Goal: Task Accomplishment & Management: Manage account settings

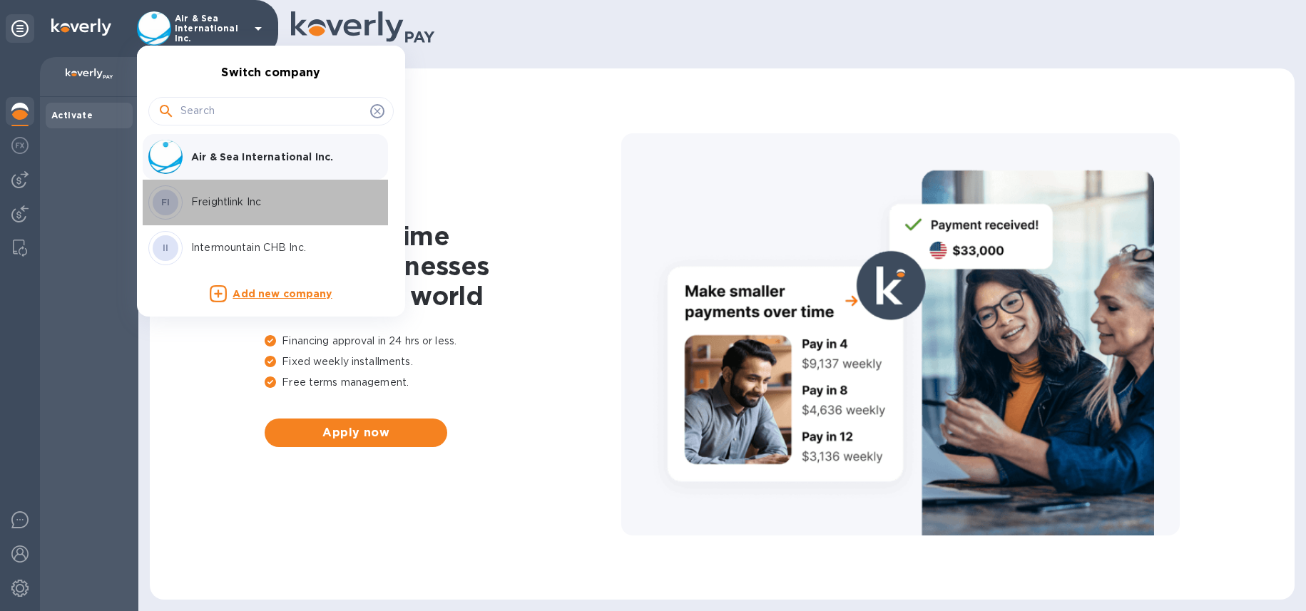
click at [199, 200] on p "Freightlink Inc" at bounding box center [281, 202] width 180 height 15
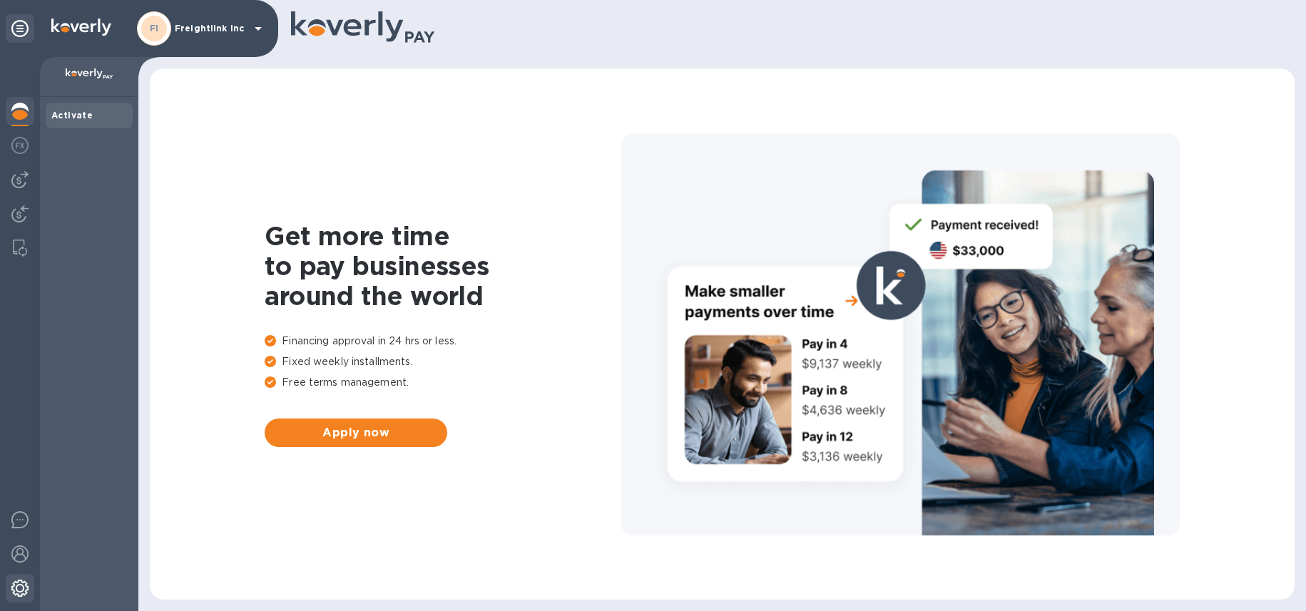
click at [16, 588] on img at bounding box center [19, 588] width 17 height 17
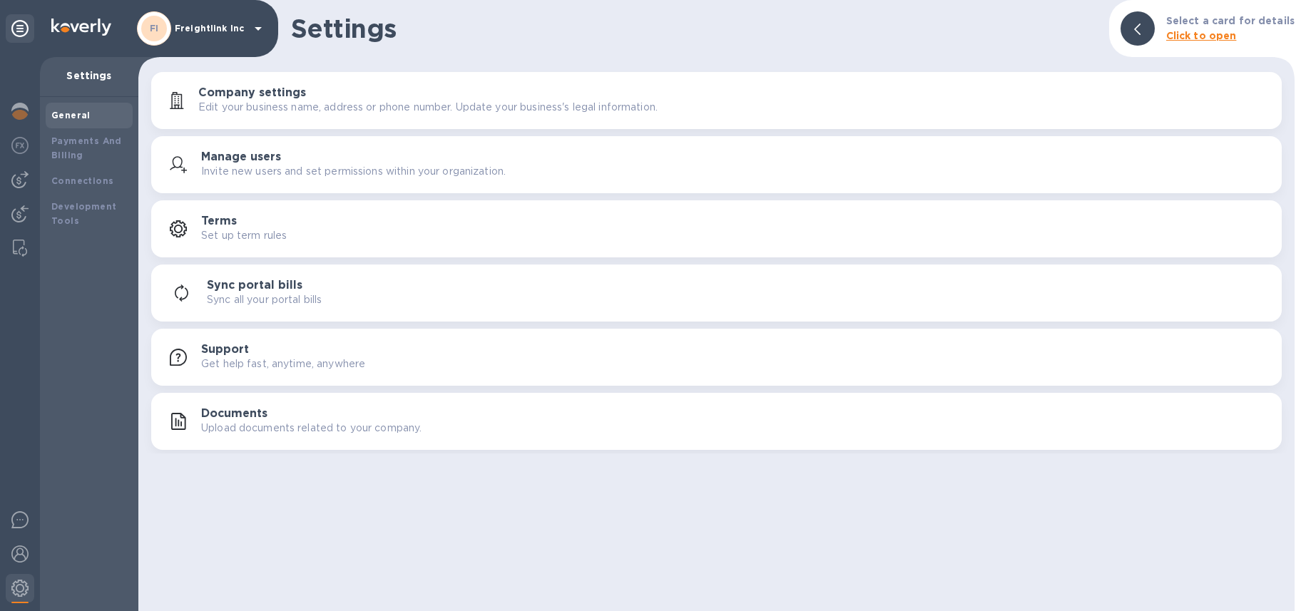
click at [311, 110] on p "Edit your business name, address or phone number. Update your business's legal …" at bounding box center [427, 107] width 459 height 15
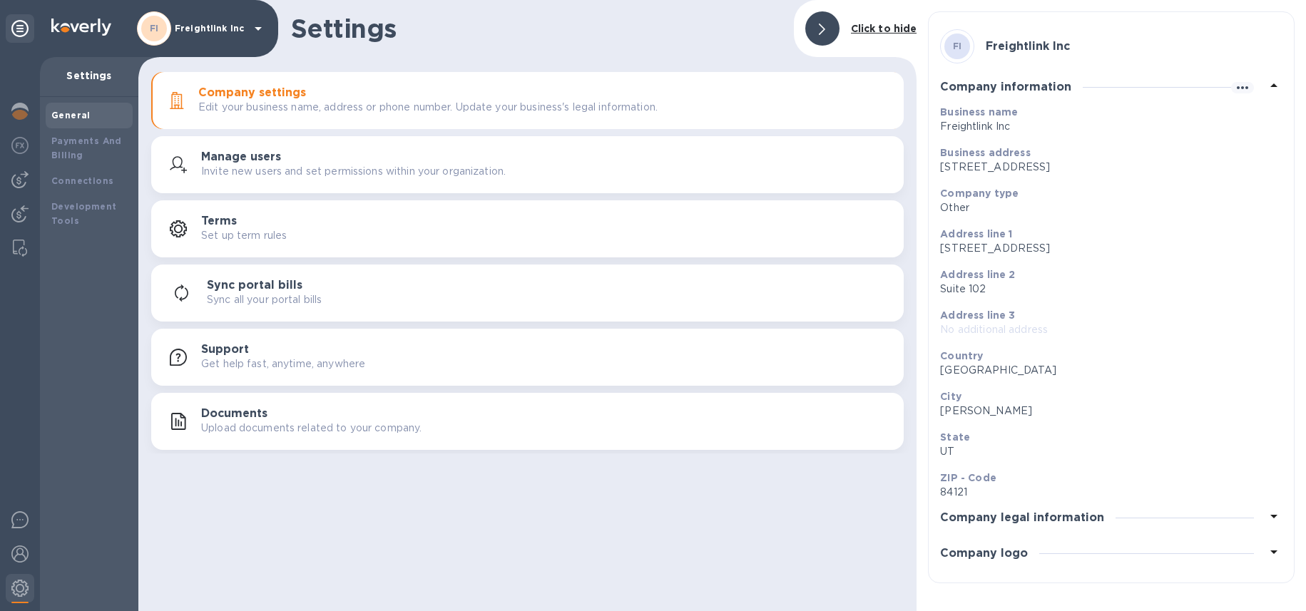
click at [1000, 550] on h3 "Company logo" at bounding box center [984, 554] width 88 height 14
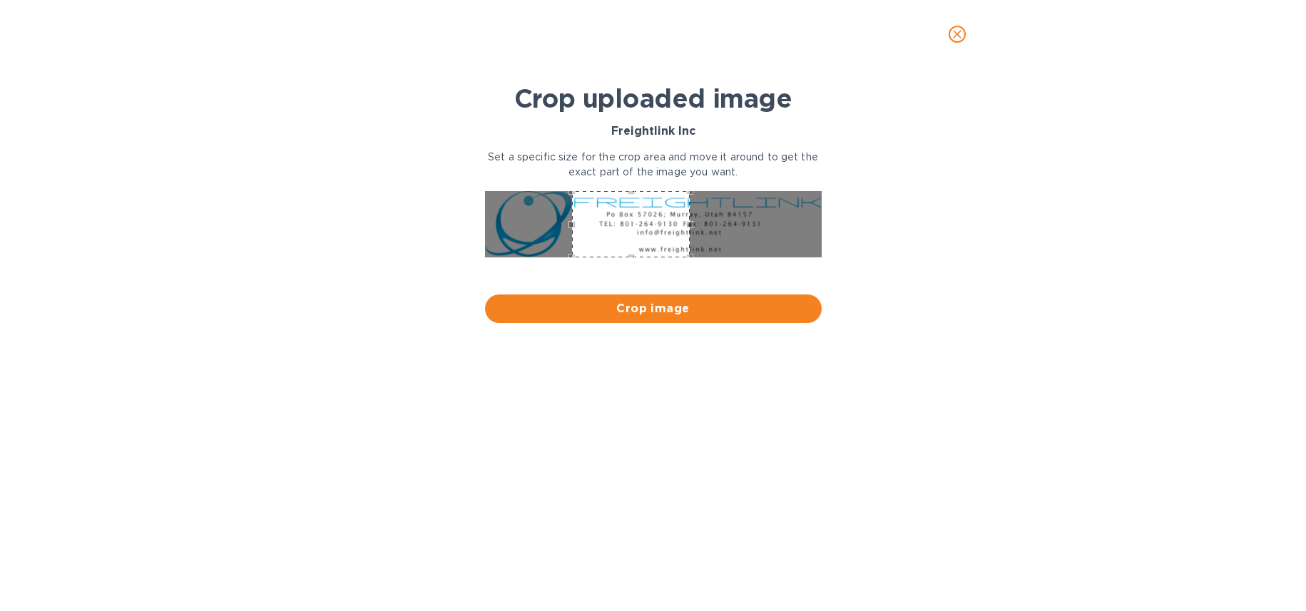
click at [648, 223] on div "Use the arrow keys to move the crop selection area" at bounding box center [631, 224] width 118 height 66
click at [958, 34] on icon "close" at bounding box center [957, 34] width 14 height 14
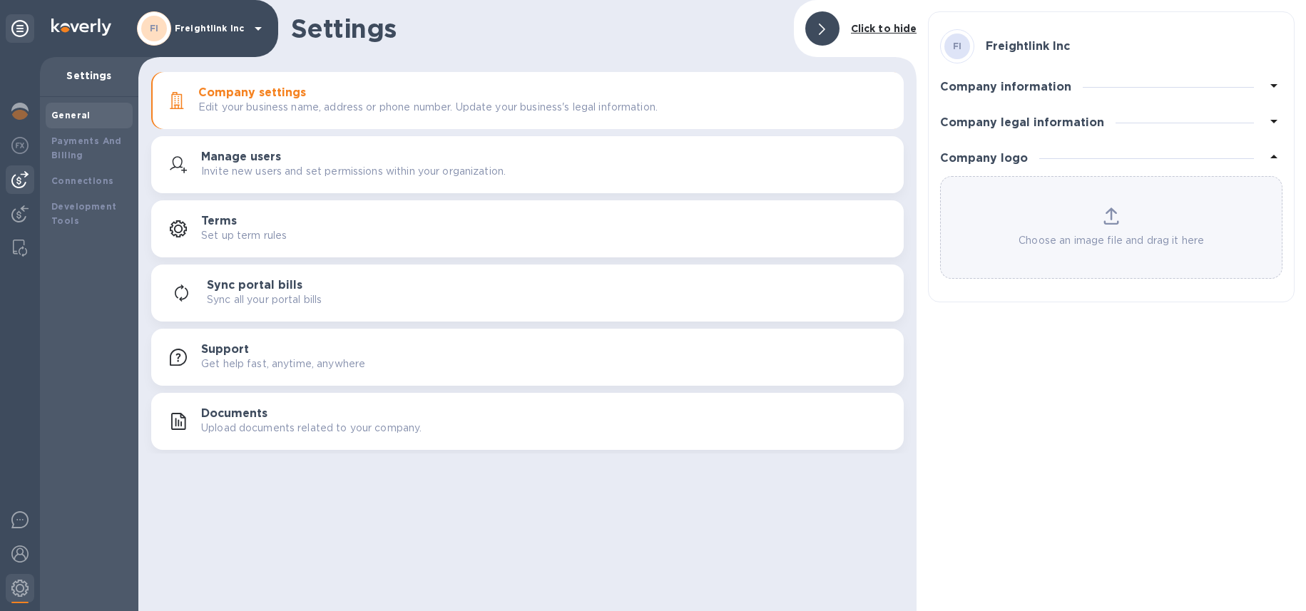
click at [26, 187] on img at bounding box center [19, 179] width 17 height 17
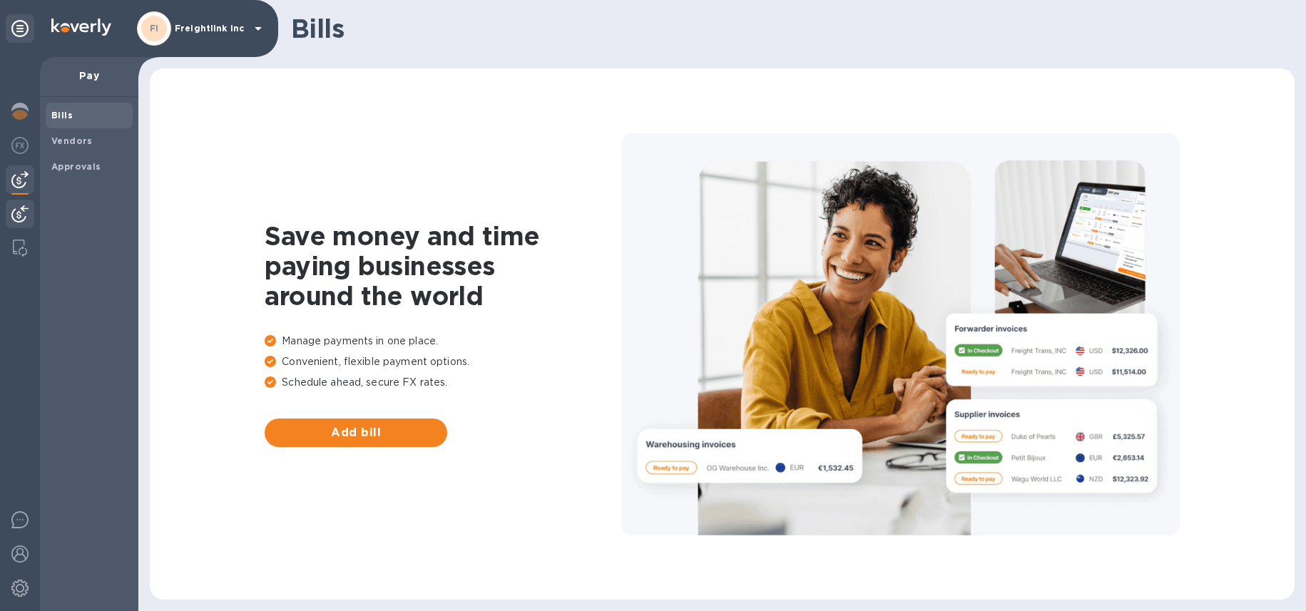
click at [16, 220] on img at bounding box center [19, 213] width 17 height 17
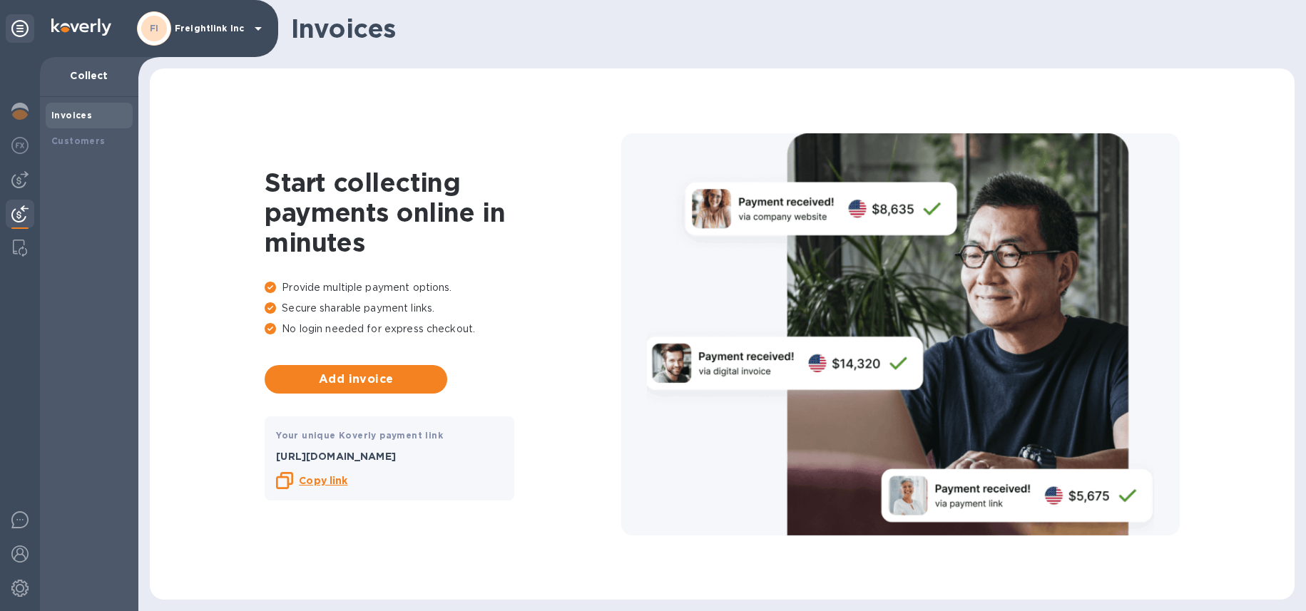
click at [321, 479] on b "Copy link" at bounding box center [323, 480] width 48 height 11
click at [255, 29] on icon at bounding box center [258, 28] width 17 height 17
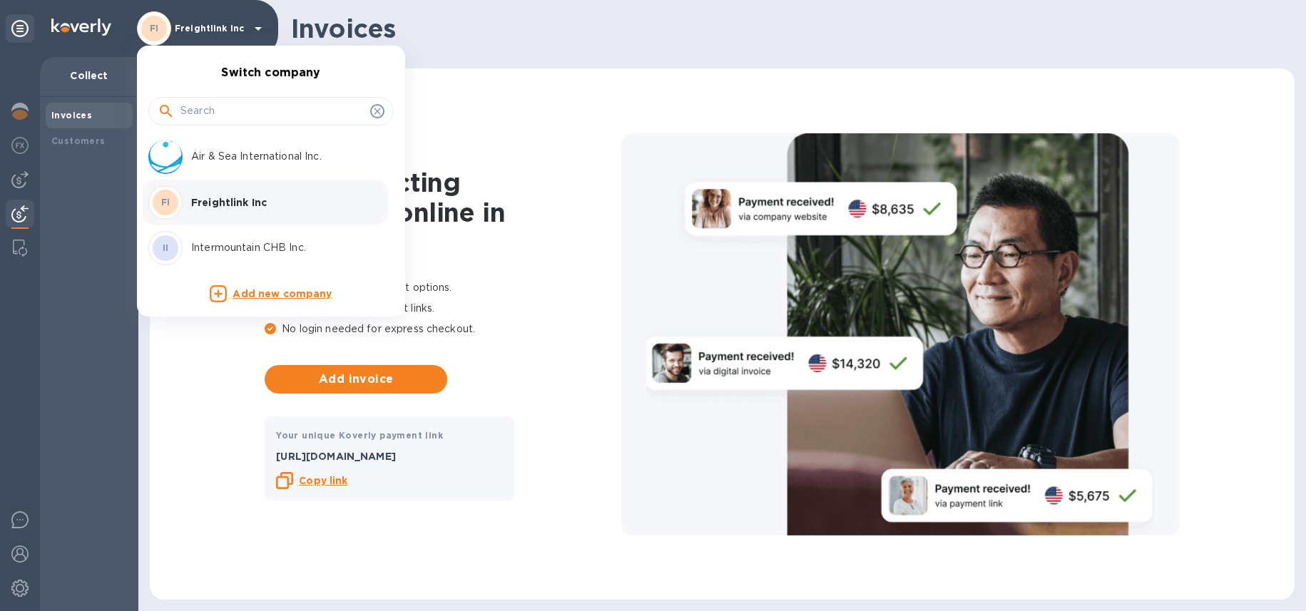
click at [240, 245] on p "Intermountain CHB Inc." at bounding box center [281, 247] width 180 height 15
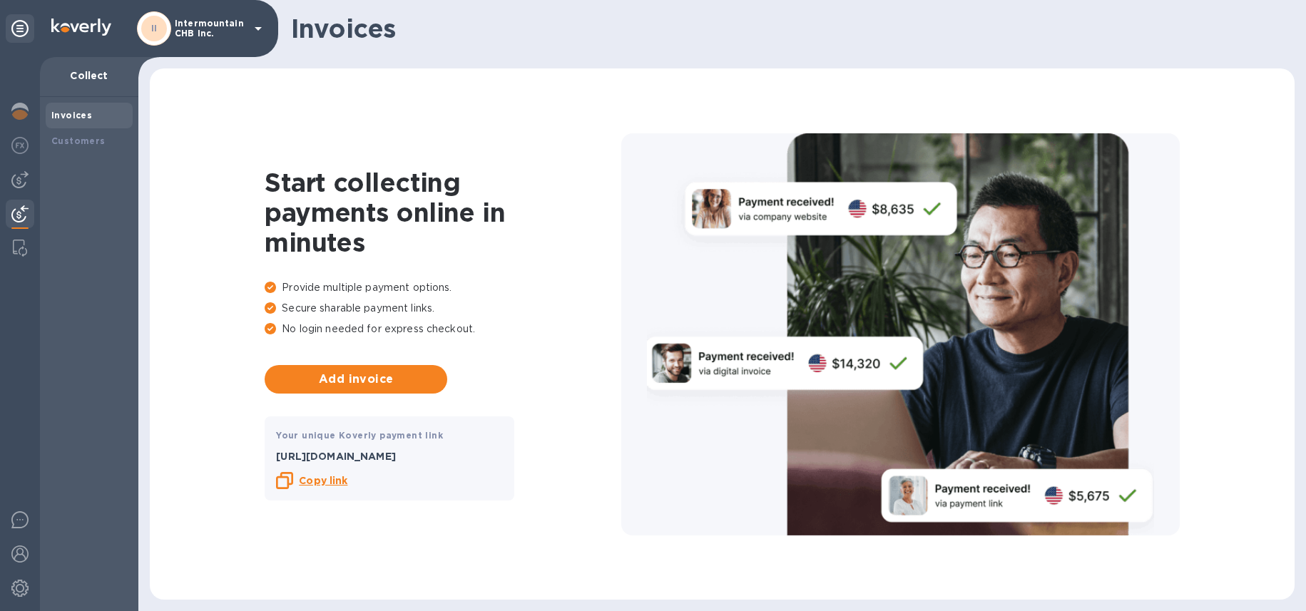
click at [26, 219] on img at bounding box center [19, 213] width 17 height 17
click at [324, 476] on b "Copy link" at bounding box center [323, 480] width 48 height 11
click at [19, 590] on img at bounding box center [19, 588] width 17 height 17
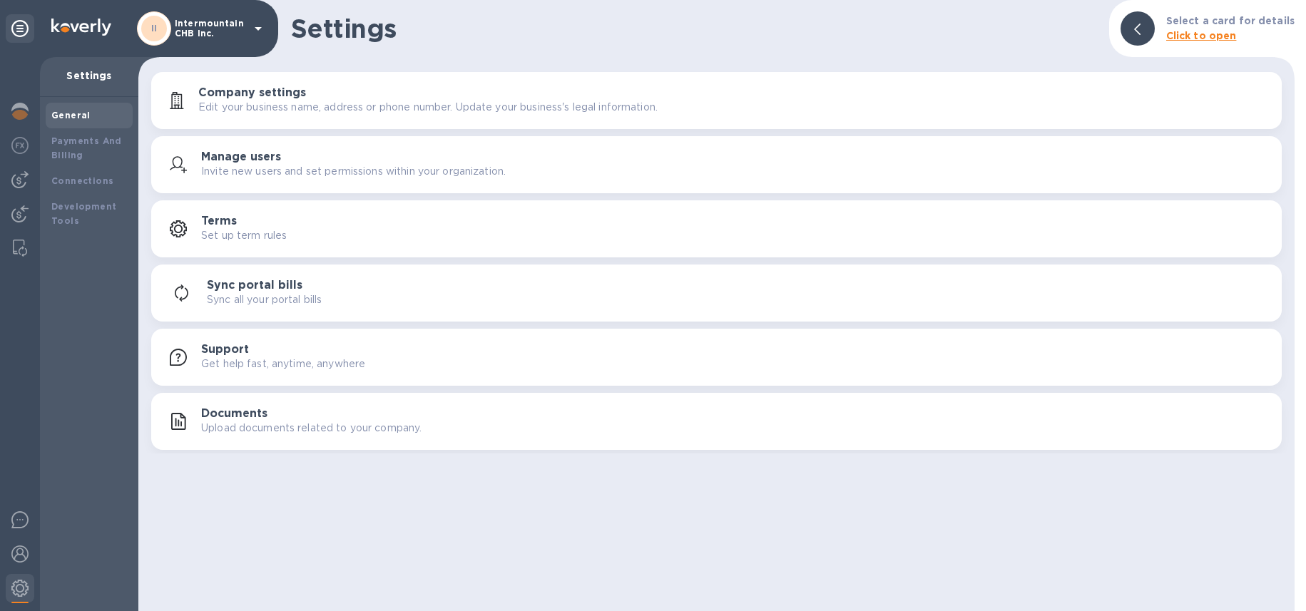
click at [408, 103] on p "Edit your business name, address or phone number. Update your business's legal …" at bounding box center [427, 107] width 459 height 15
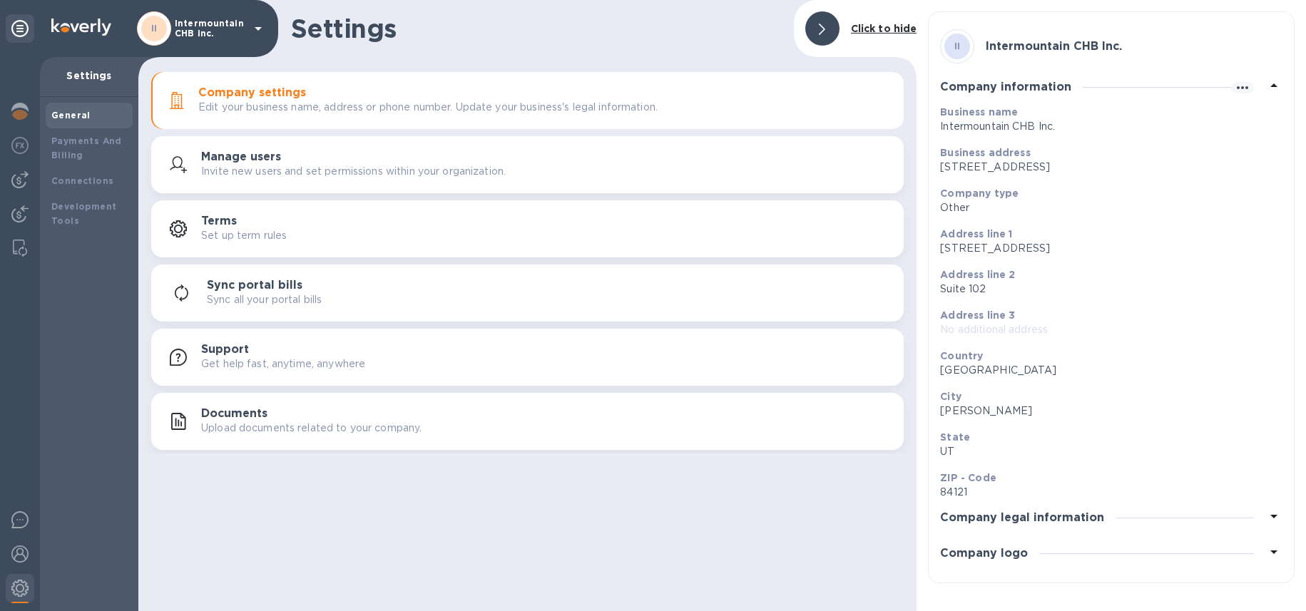
click at [1013, 557] on h3 "Company logo" at bounding box center [984, 554] width 88 height 14
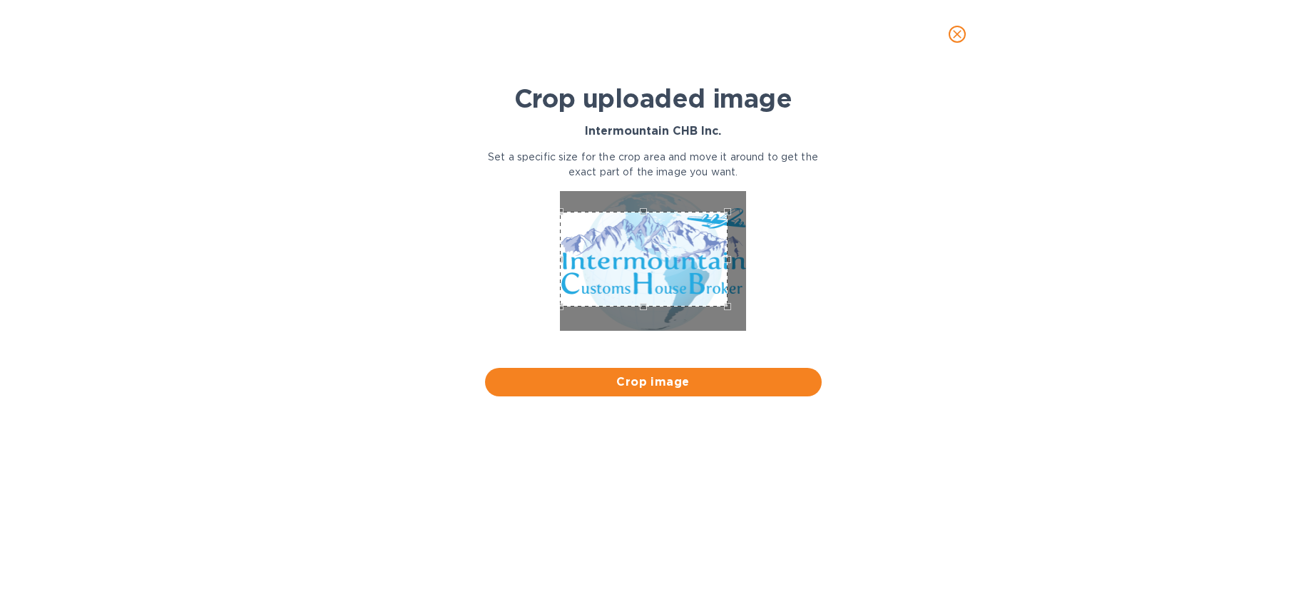
click at [655, 268] on div "Use the arrow keys to move the crop selection area" at bounding box center [644, 259] width 168 height 94
click at [747, 307] on div at bounding box center [653, 262] width 348 height 154
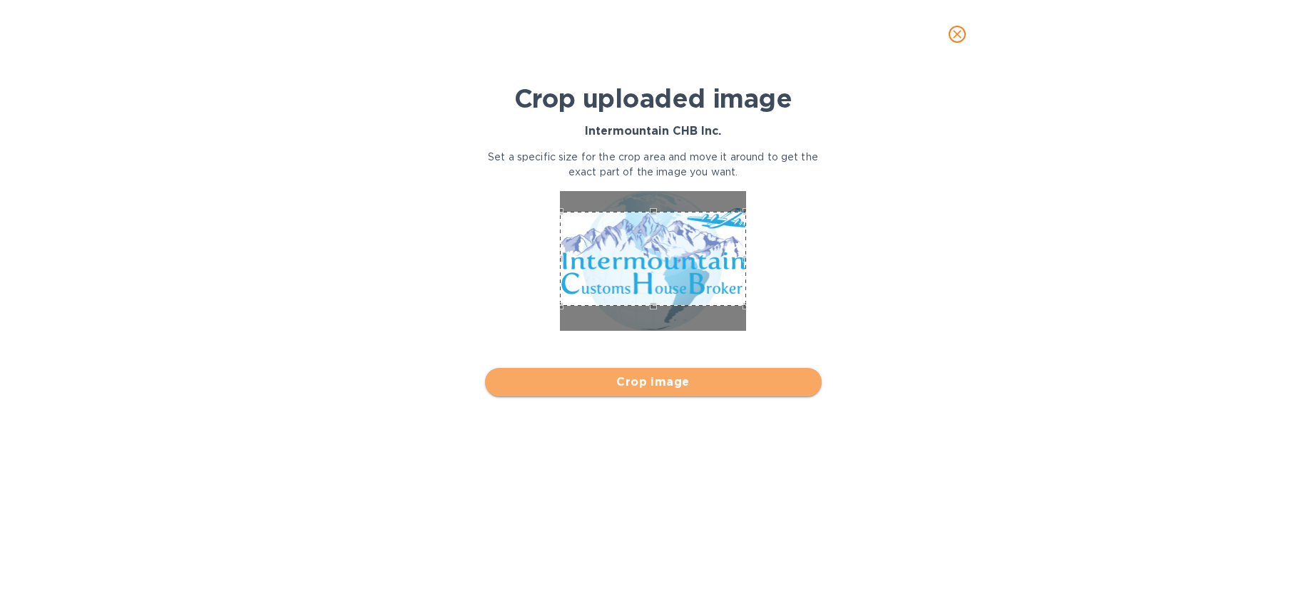
click at [719, 378] on span "Crop image" at bounding box center [653, 382] width 314 height 17
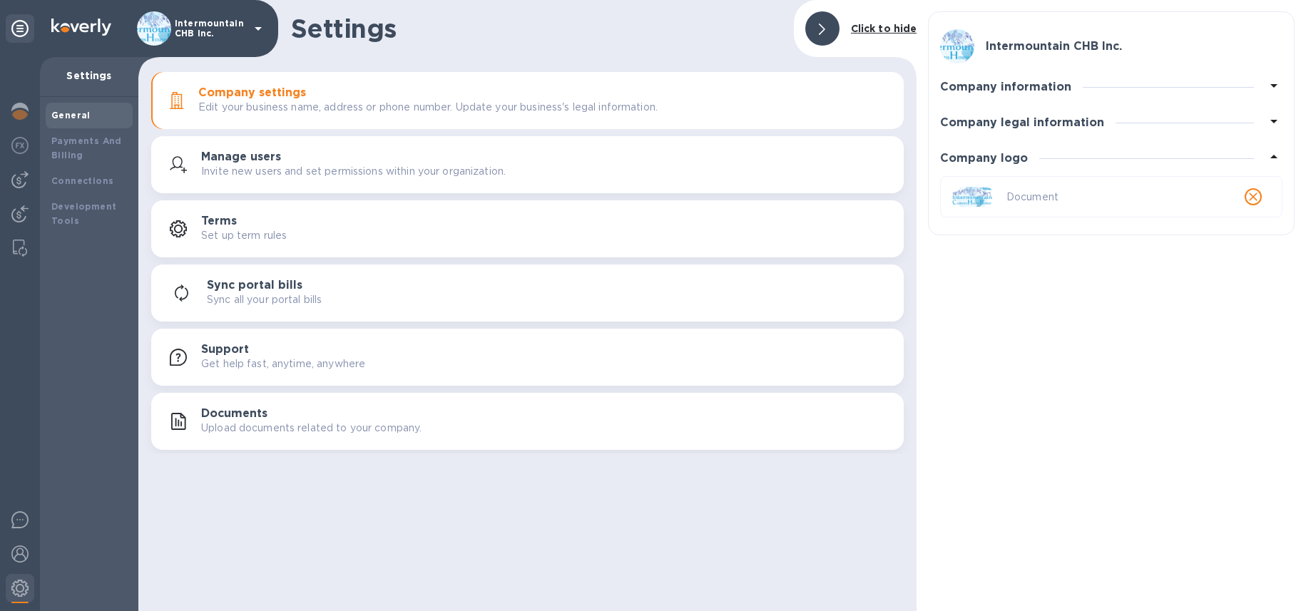
click at [257, 29] on icon at bounding box center [258, 29] width 7 height 4
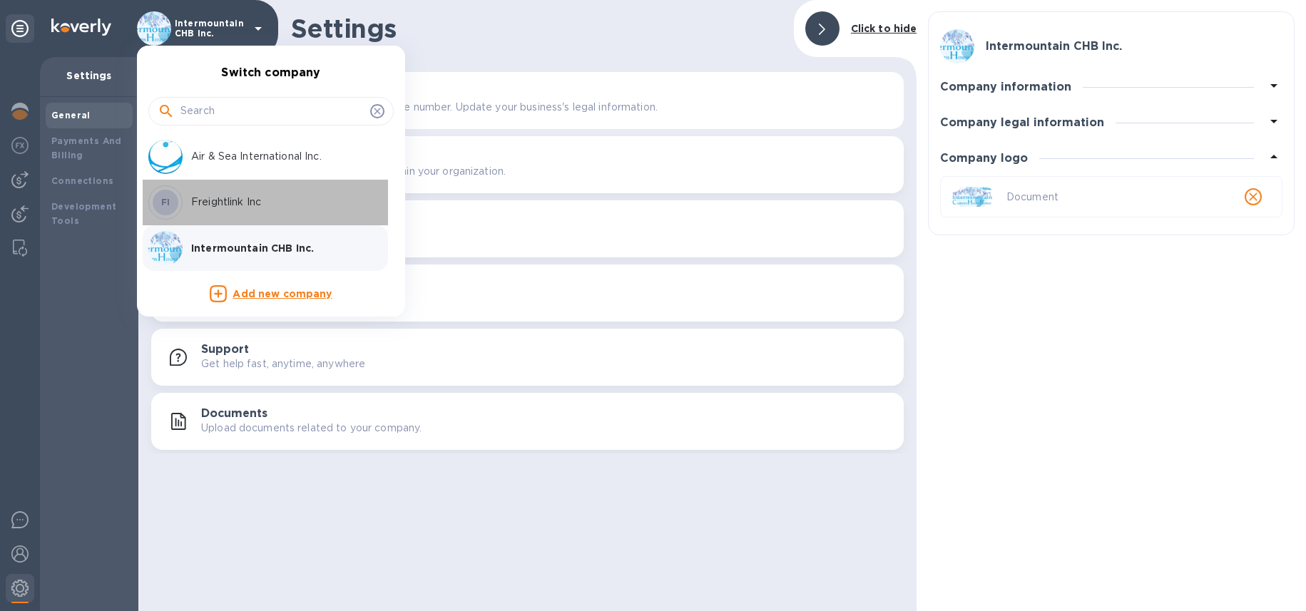
click at [234, 195] on p "Freightlink Inc" at bounding box center [281, 202] width 180 height 15
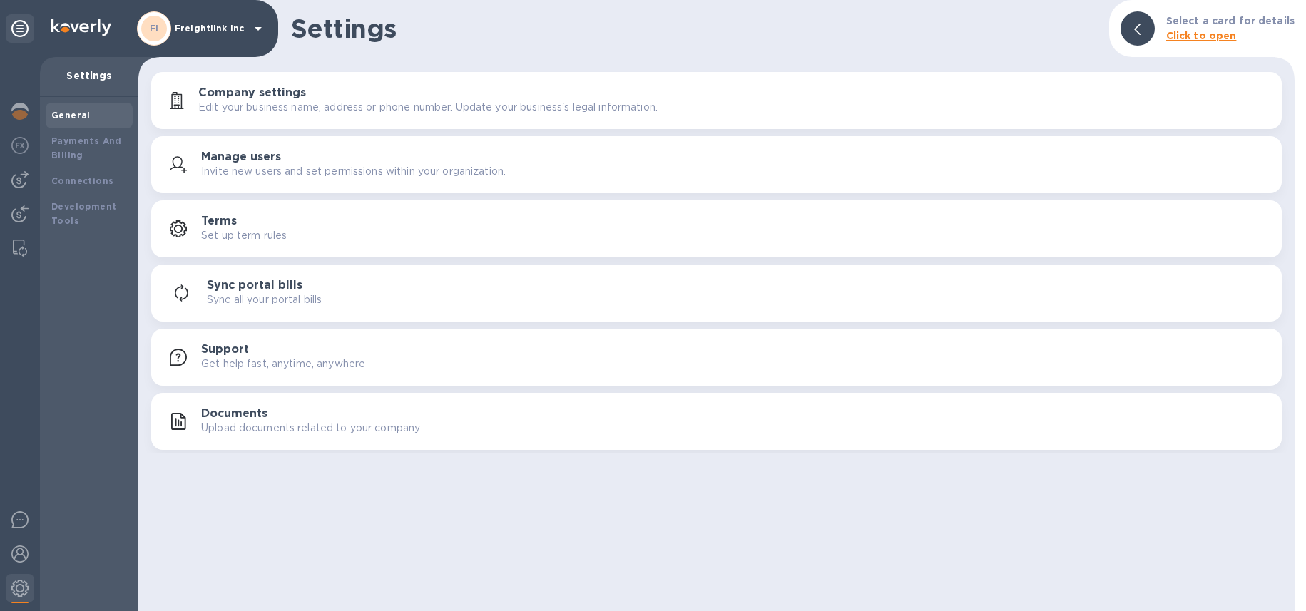
click at [371, 102] on p "Edit your business name, address or phone number. Update your business's legal …" at bounding box center [427, 107] width 459 height 15
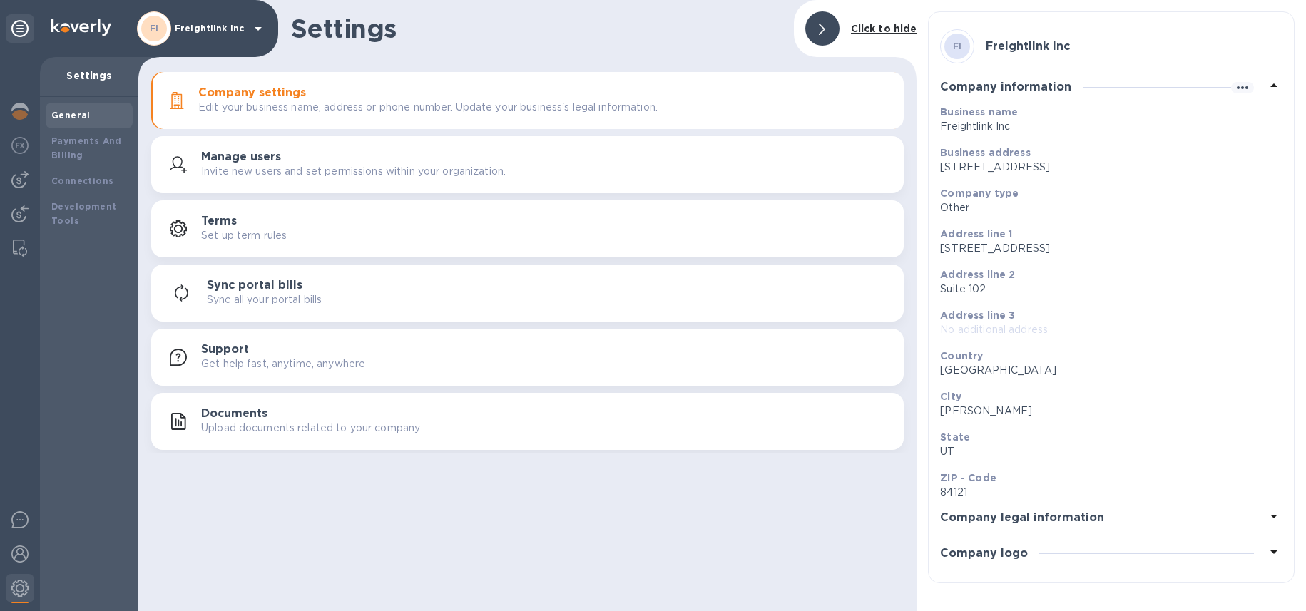
click at [1012, 550] on h3 "Company logo" at bounding box center [984, 554] width 88 height 14
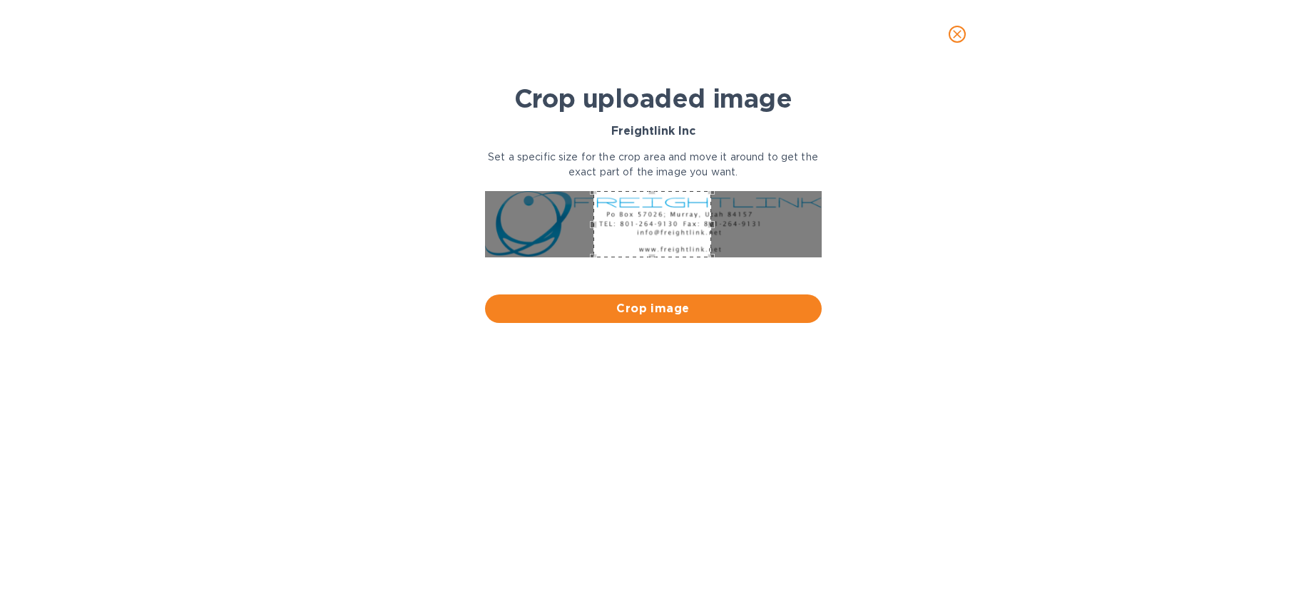
click at [670, 222] on div "Use the arrow keys to move the crop selection area" at bounding box center [652, 224] width 118 height 66
click at [652, 220] on div "Use the arrow keys to move the crop selection area" at bounding box center [634, 224] width 118 height 66
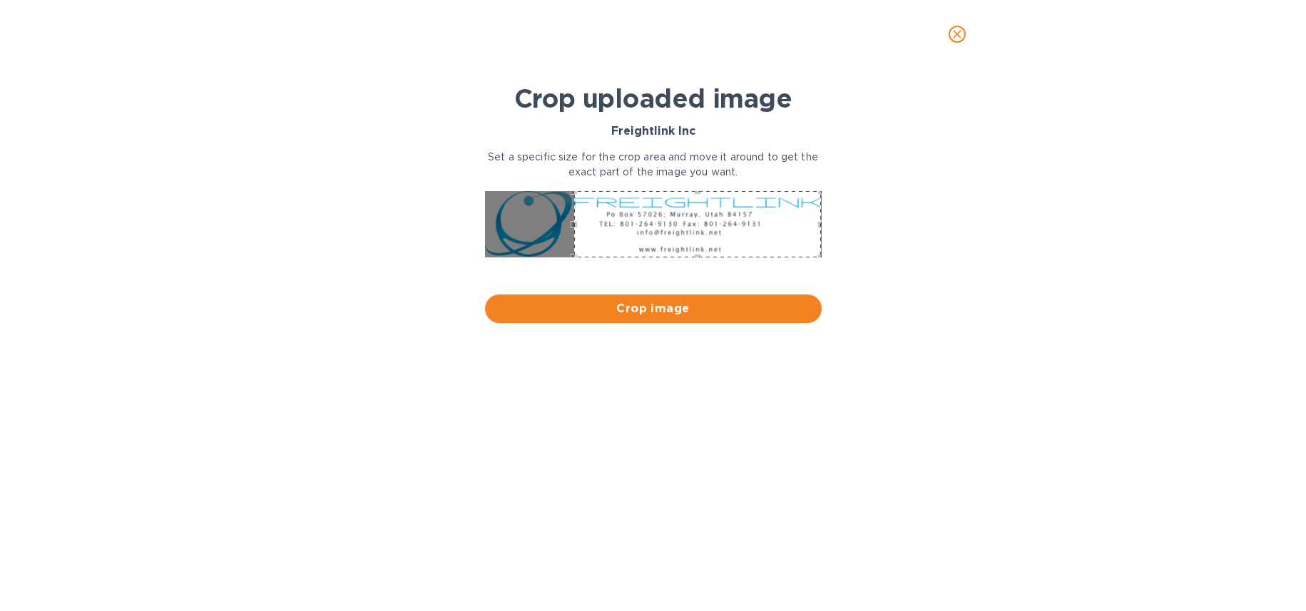
click at [824, 225] on div at bounding box center [653, 225] width 348 height 81
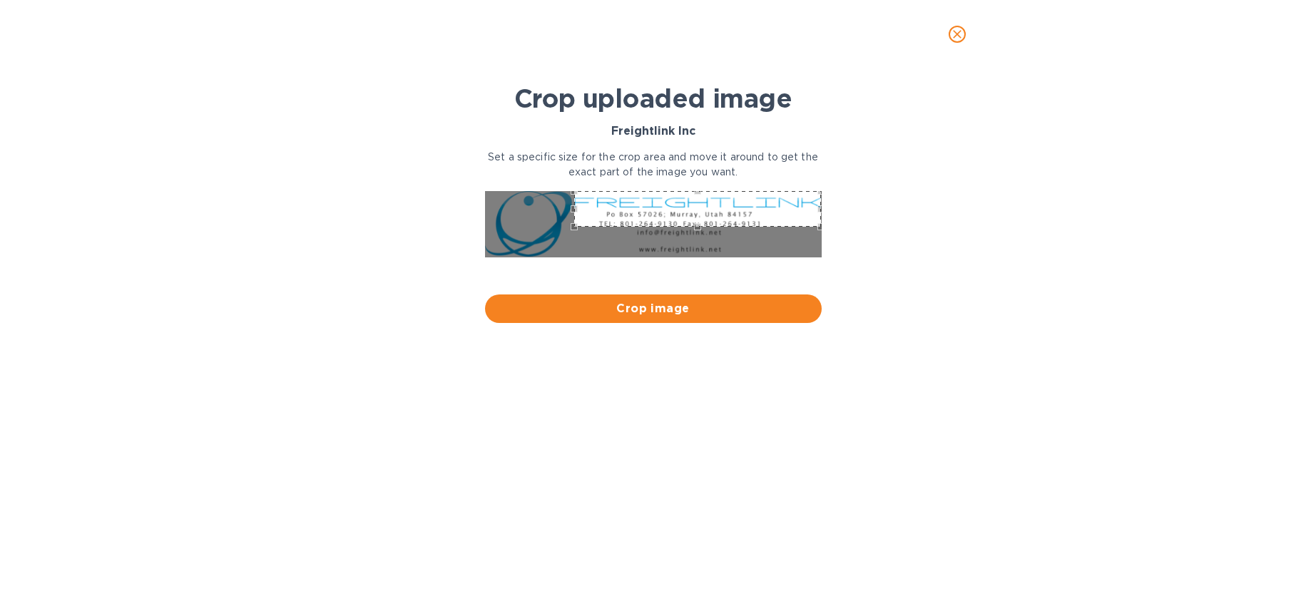
click at [698, 204] on div "Use the arrow keys to move the crop selection area" at bounding box center [697, 209] width 247 height 36
click at [637, 210] on div "Use the arrow keys to move the crop selection area" at bounding box center [697, 209] width 247 height 36
click at [568, 205] on div "Use the up and down arrow keys to move the west drag handle to change the crop …" at bounding box center [568, 205] width 0 height 0
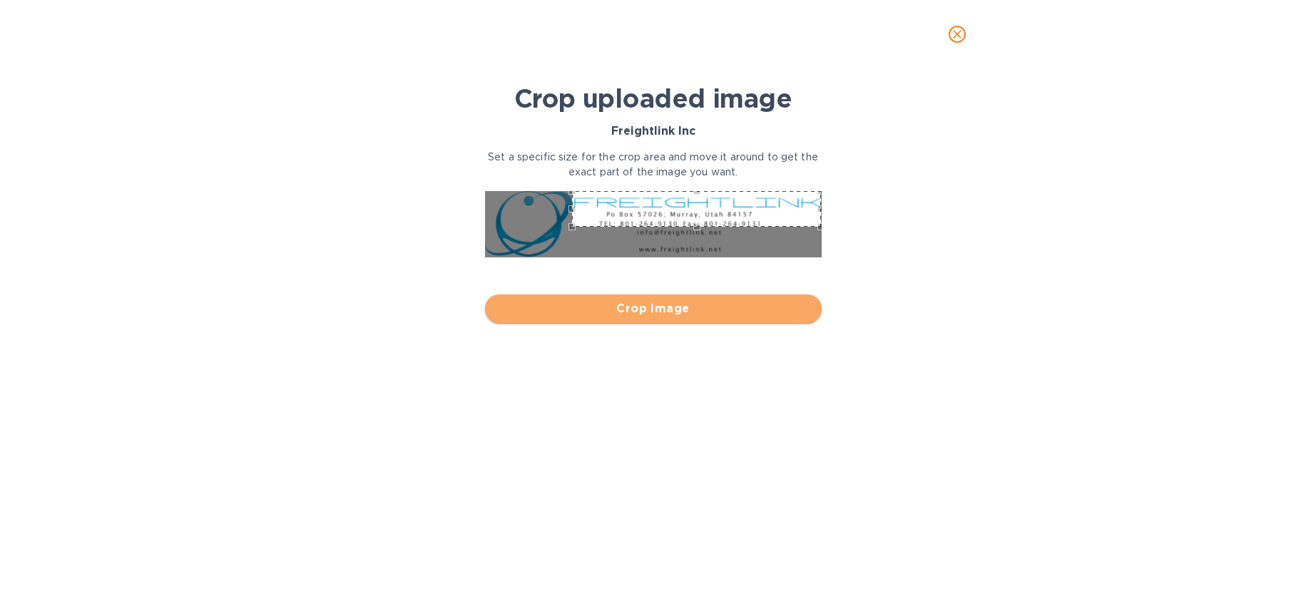
click at [628, 314] on span "Crop image" at bounding box center [653, 308] width 314 height 17
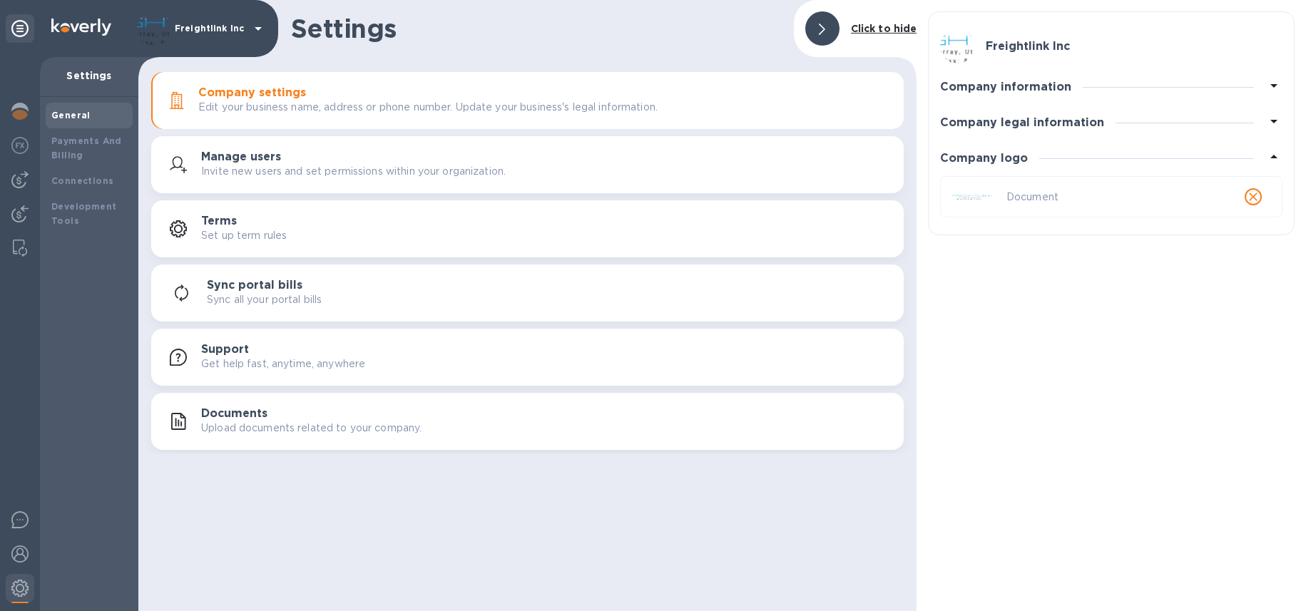
click at [163, 29] on img at bounding box center [154, 28] width 34 height 34
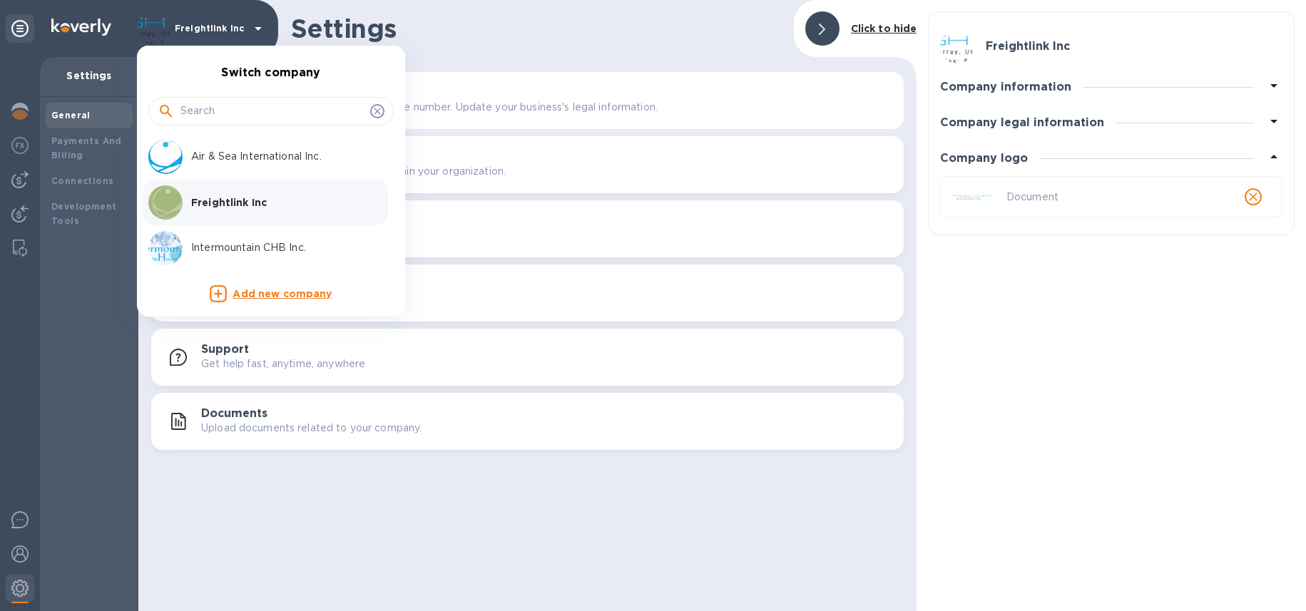
click at [1072, 192] on div at bounding box center [653, 305] width 1306 height 611
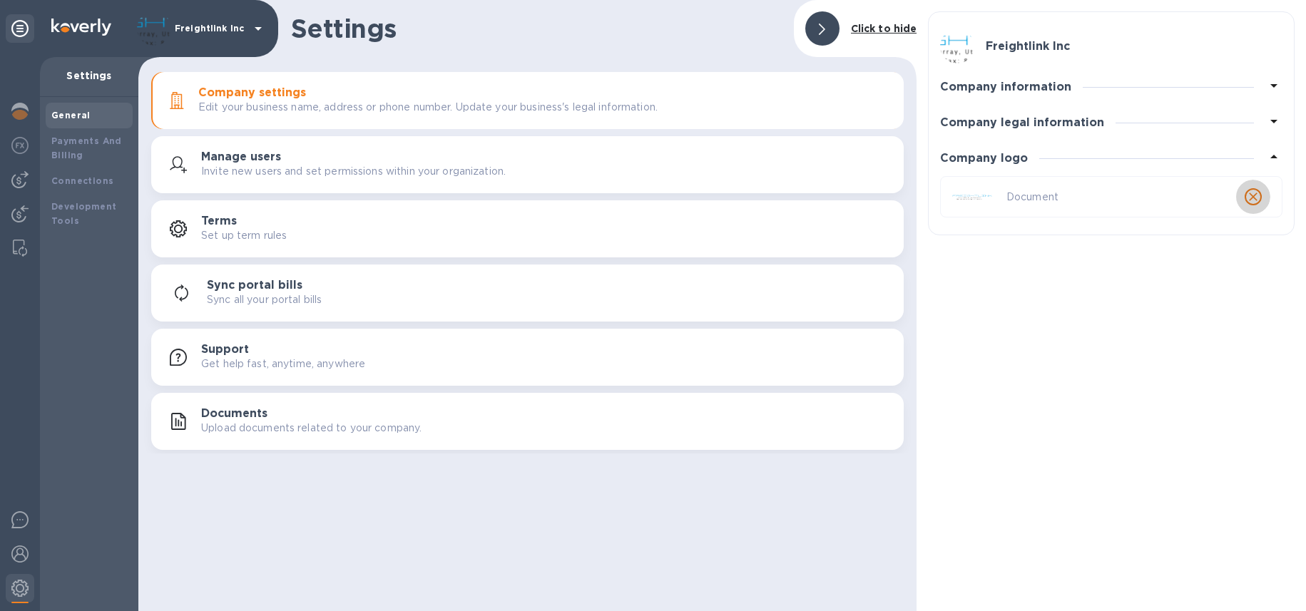
click at [1255, 201] on icon "close" at bounding box center [1253, 197] width 14 height 14
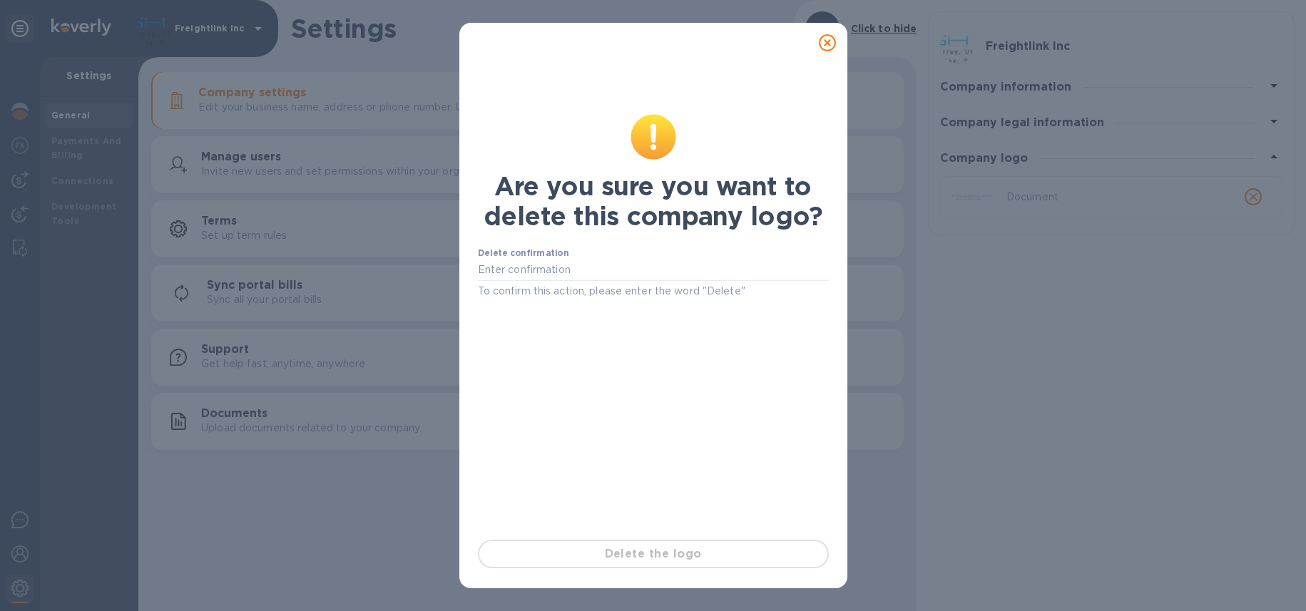
click at [650, 255] on div "Delete confirmation To confirm this action, please enter the word "Delete"" at bounding box center [653, 273] width 351 height 51
click at [647, 264] on input "text" at bounding box center [653, 270] width 351 height 21
drag, startPoint x: 511, startPoint y: 270, endPoint x: 422, endPoint y: 272, distance: 88.4
click at [422, 272] on div "Are you sure you want to delete this company logo? Delete confirmation Yes To c…" at bounding box center [653, 305] width 1306 height 611
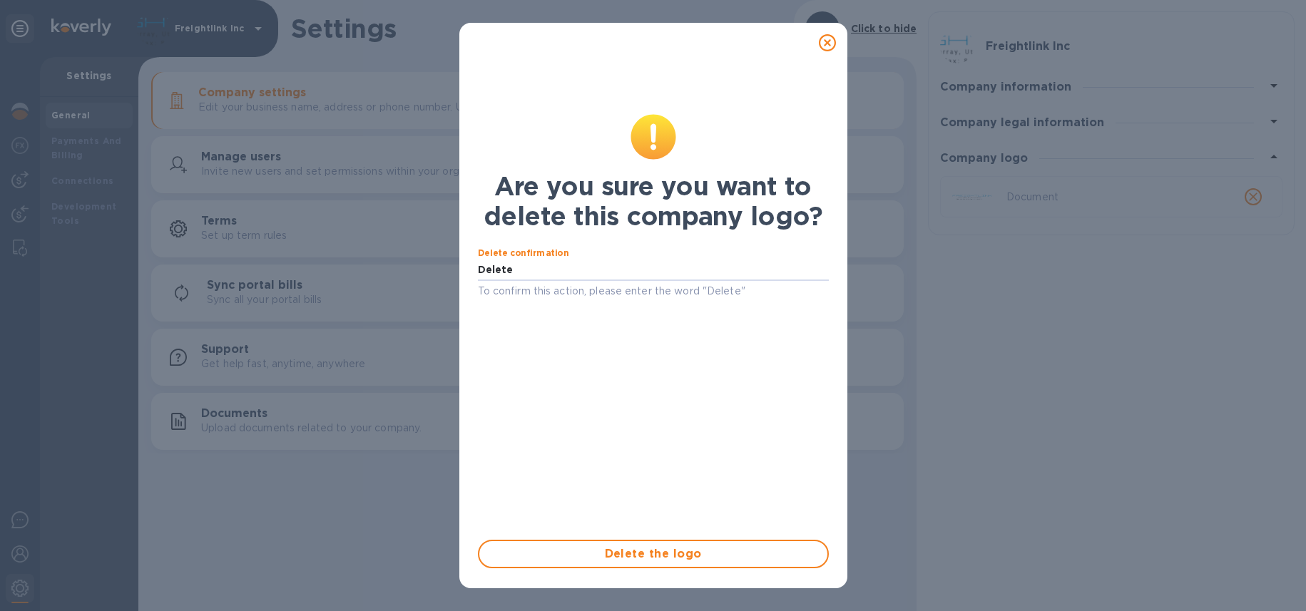
type input "Delete"
click at [642, 558] on span "Delete the logo" at bounding box center [653, 553] width 325 height 17
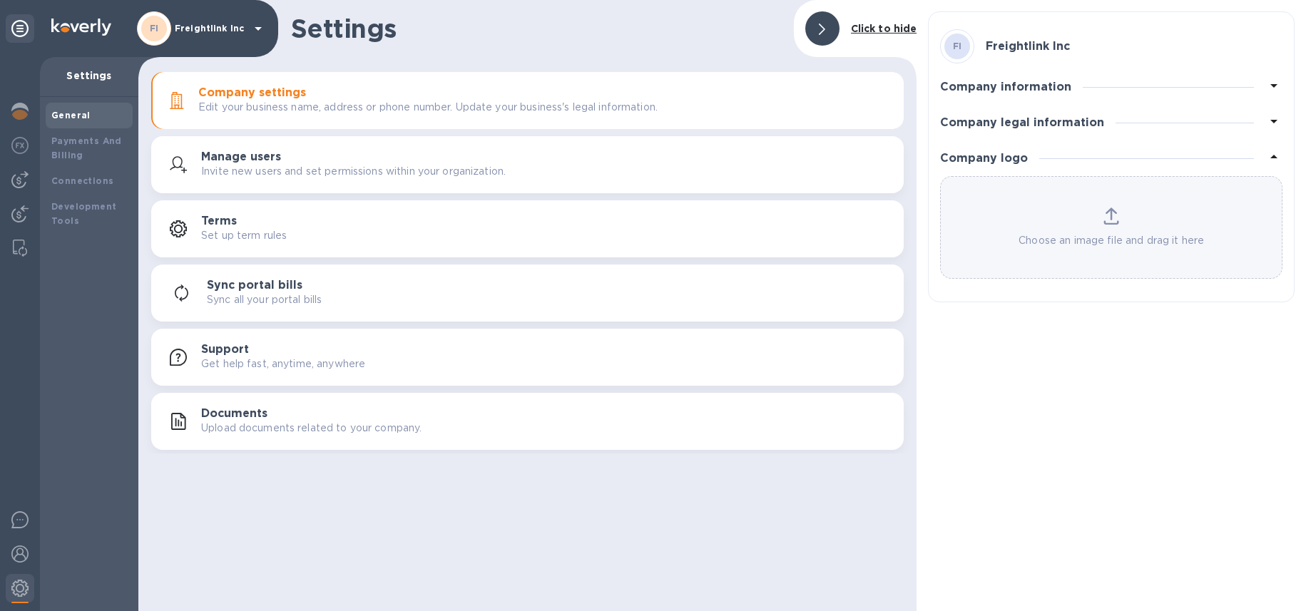
click at [871, 26] on b "Click to hide" at bounding box center [884, 28] width 66 height 11
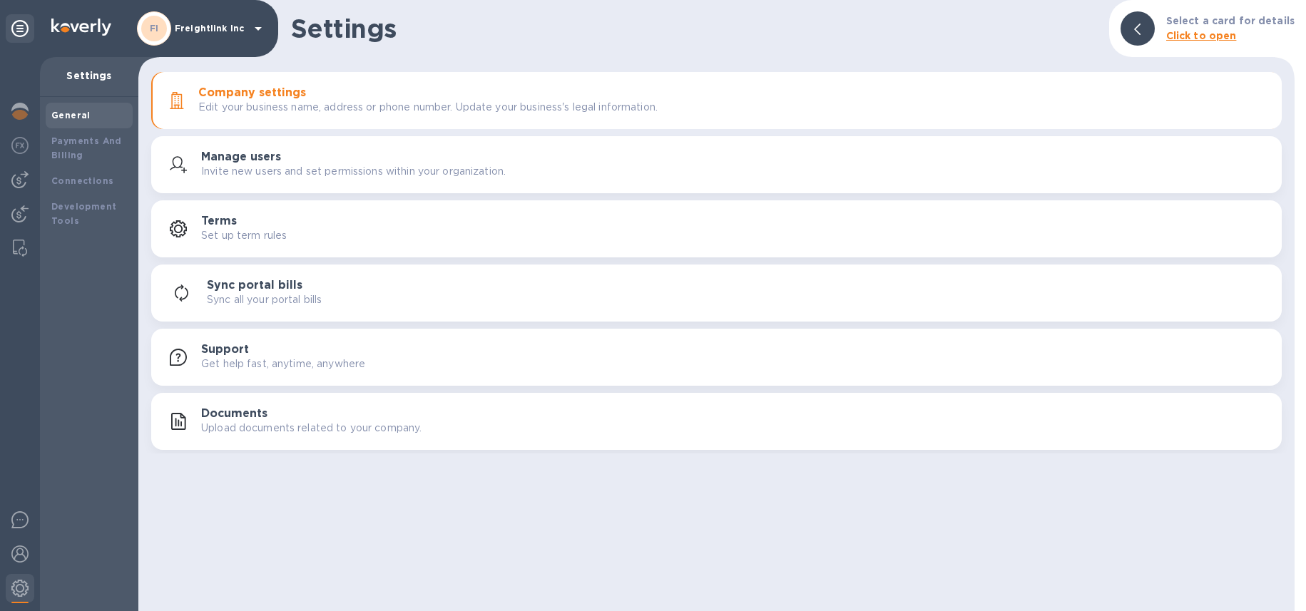
click at [245, 30] on p "Freightlink Inc" at bounding box center [210, 29] width 71 height 10
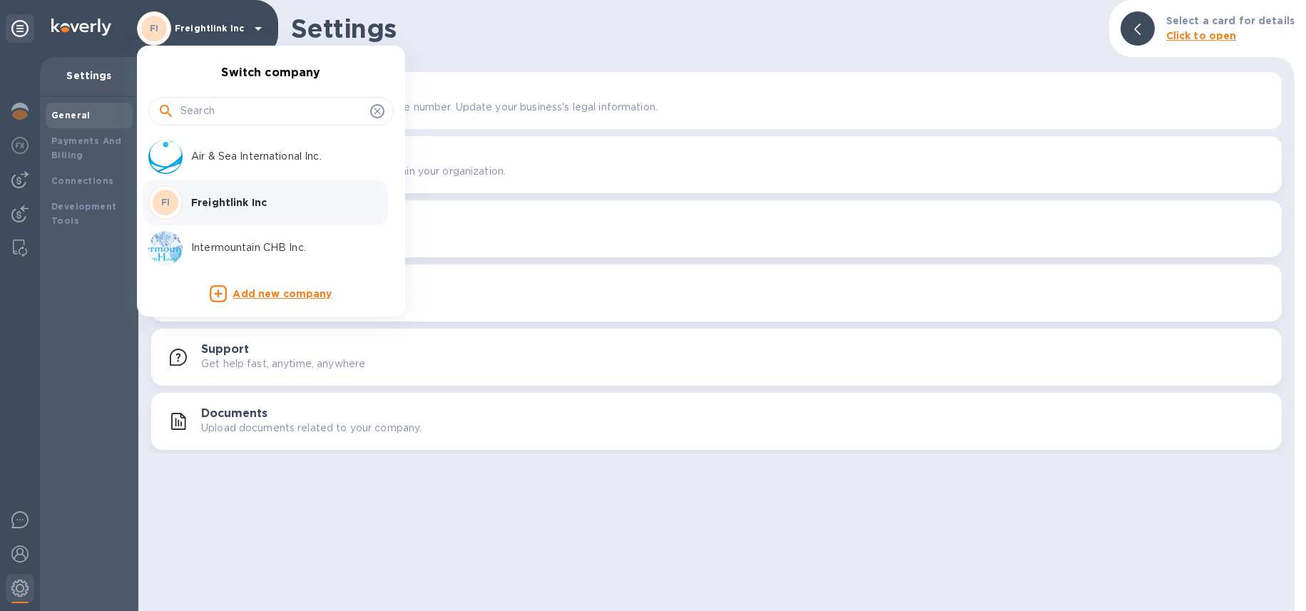
click at [1145, 29] on div at bounding box center [653, 305] width 1306 height 611
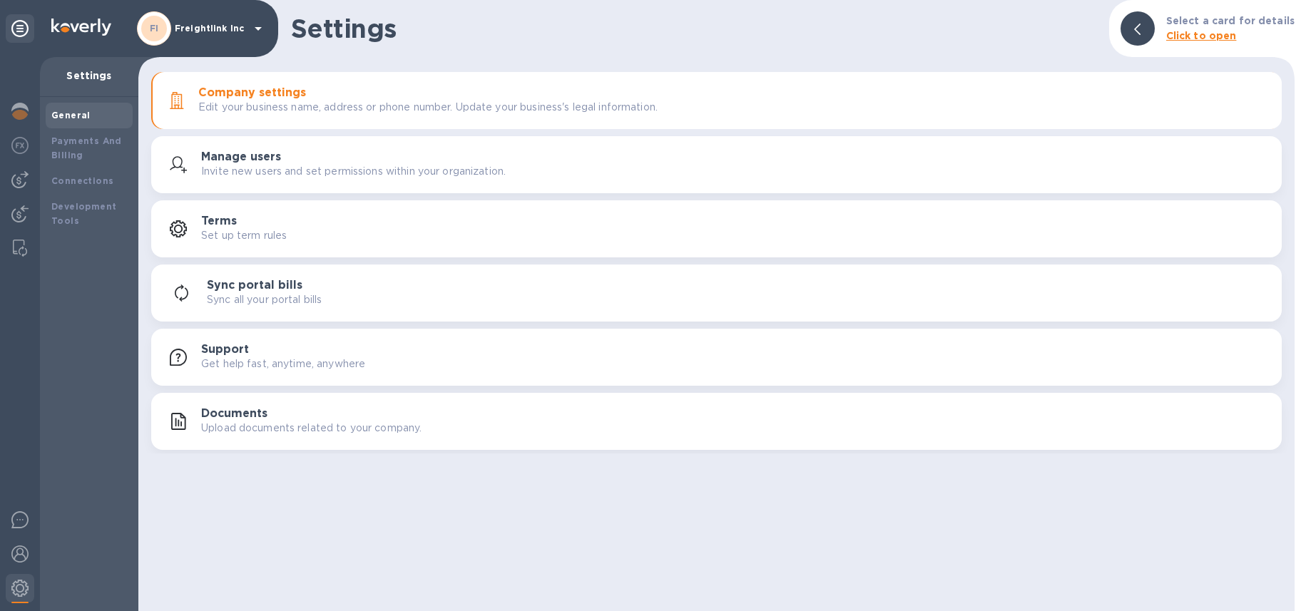
click at [377, 108] on p "Edit your business name, address or phone number. Update your business's legal …" at bounding box center [427, 107] width 459 height 15
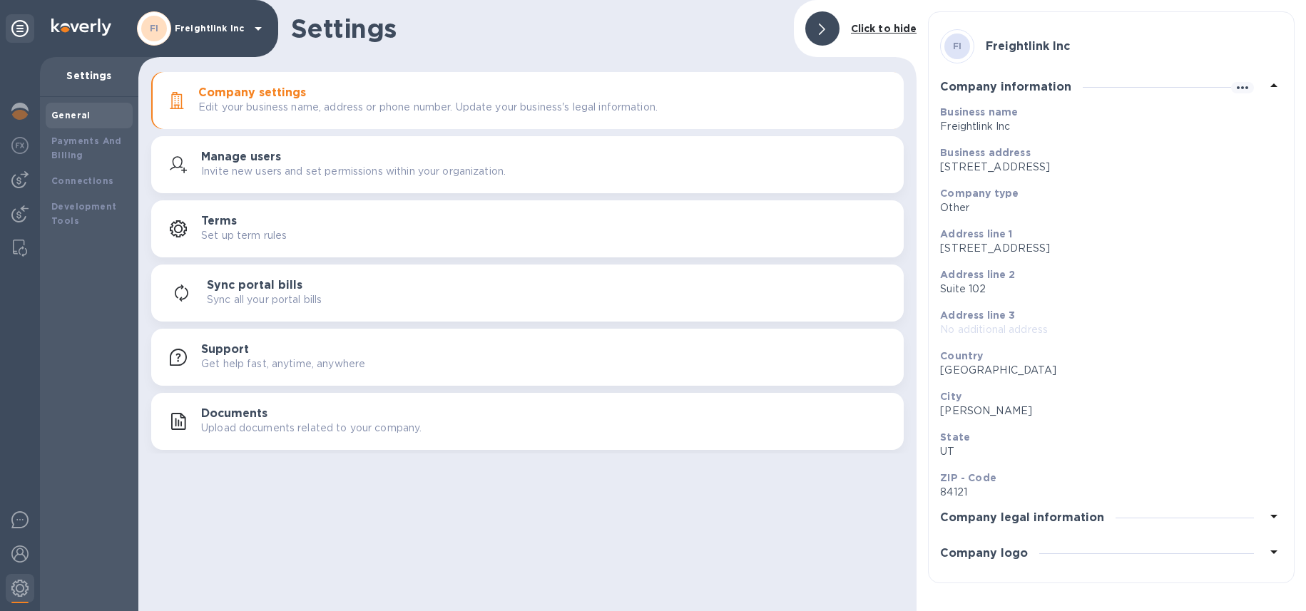
click at [1010, 554] on h3 "Company logo" at bounding box center [984, 554] width 88 height 14
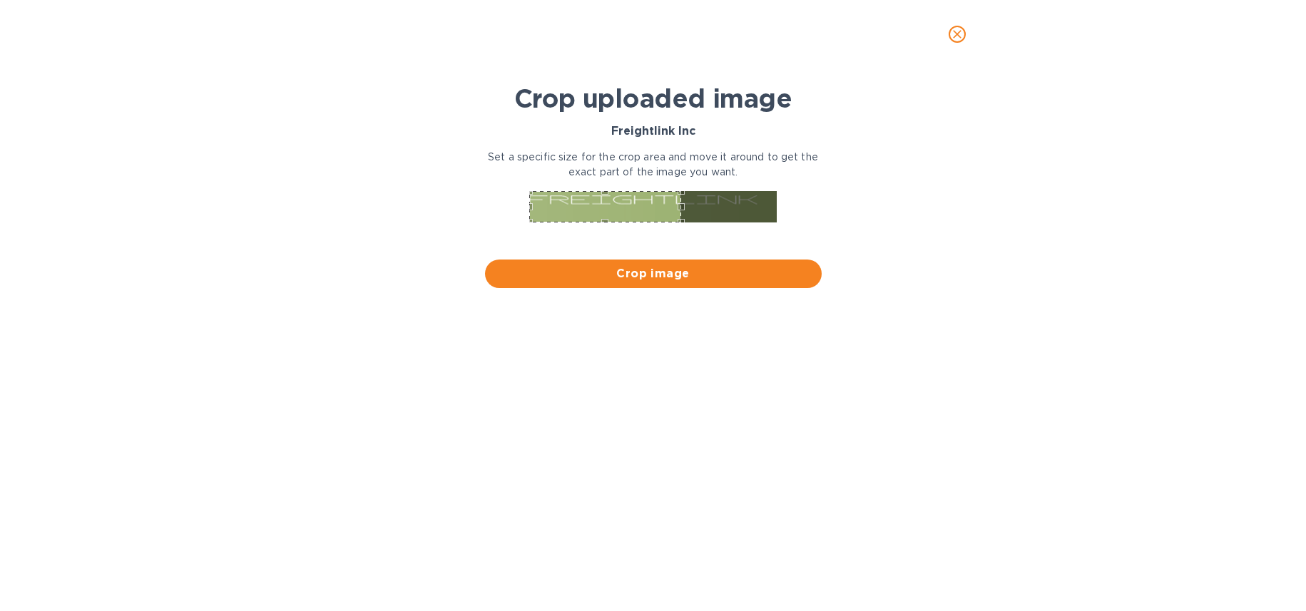
click at [526, 206] on div at bounding box center [653, 208] width 348 height 46
click at [794, 201] on div at bounding box center [653, 208] width 348 height 46
click at [714, 276] on span "Crop image" at bounding box center [653, 273] width 314 height 17
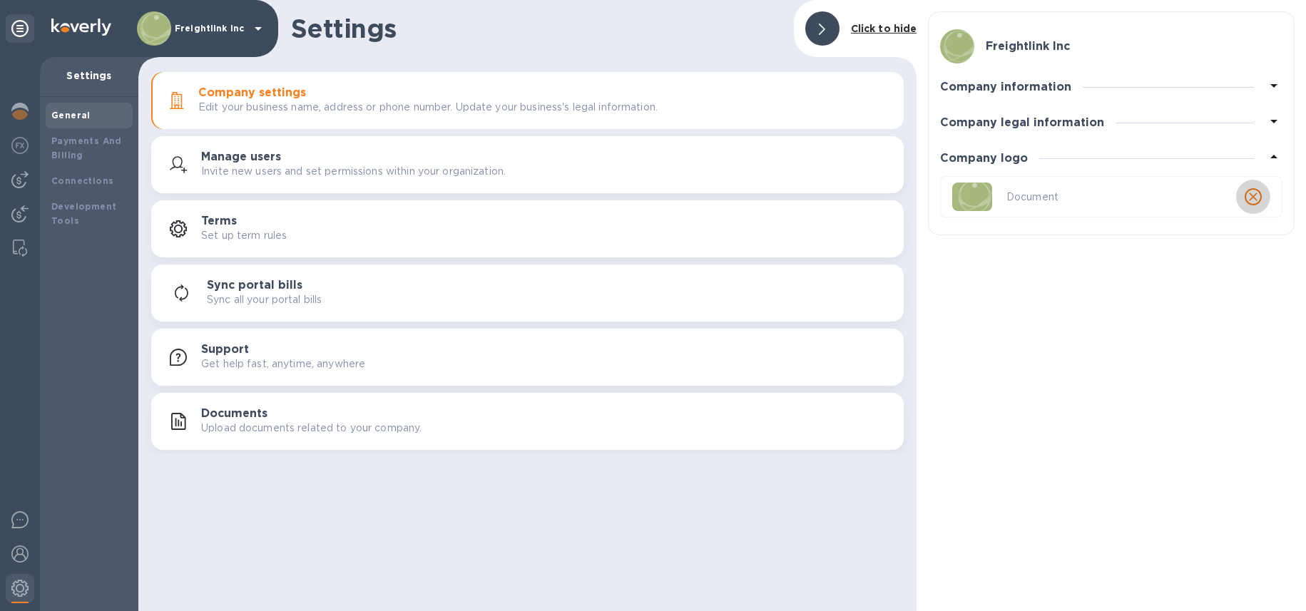
click at [1258, 198] on icon "close" at bounding box center [1253, 197] width 14 height 14
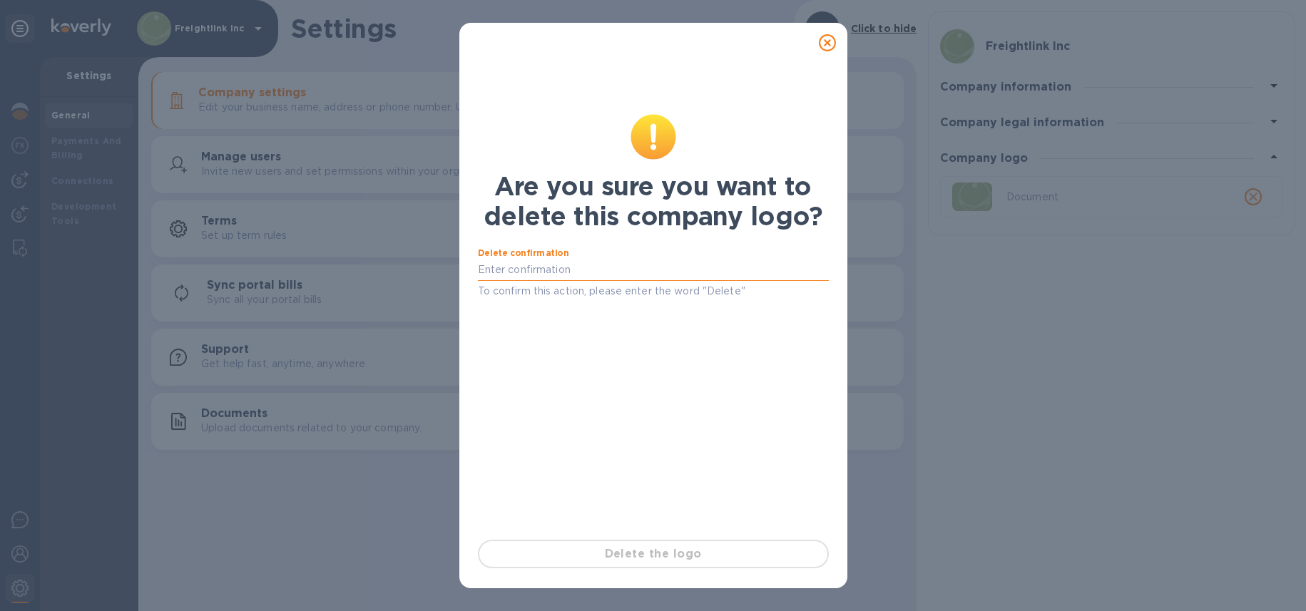
click at [607, 280] on input "text" at bounding box center [653, 270] width 351 height 21
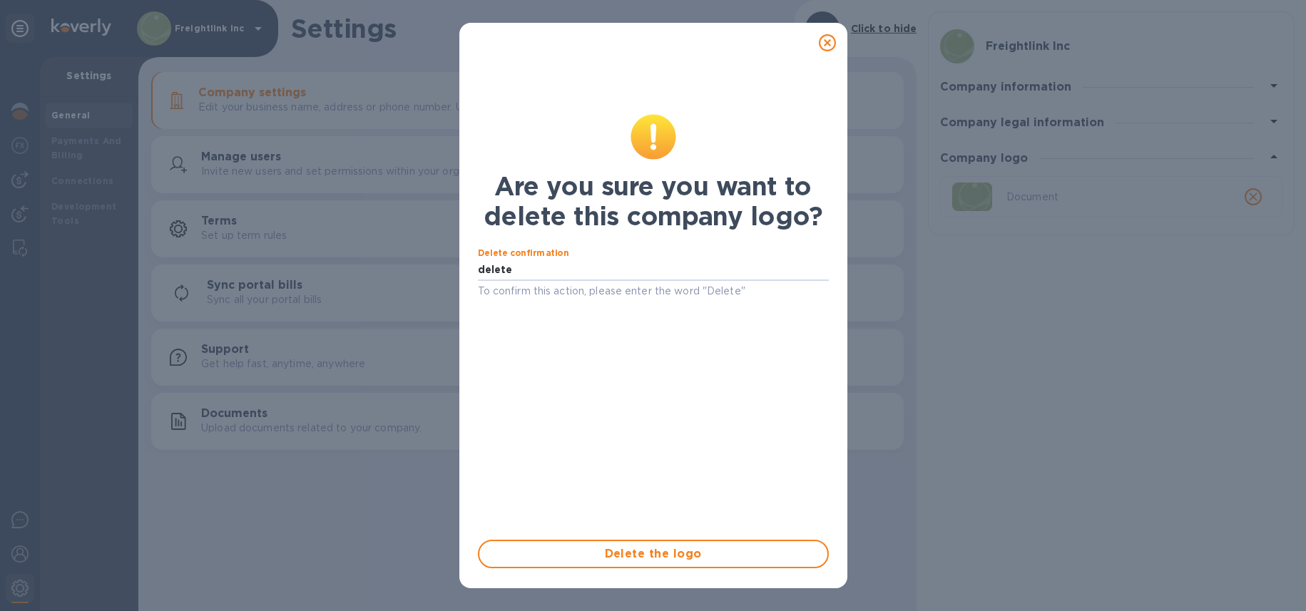
drag, startPoint x: 517, startPoint y: 268, endPoint x: 219, endPoint y: 268, distance: 298.1
click at [225, 268] on div "Are you sure you want to delete this company logo? Delete confirmation delete T…" at bounding box center [653, 305] width 1306 height 611
type input "Delete"
click at [640, 550] on span "Delete the logo" at bounding box center [653, 553] width 325 height 17
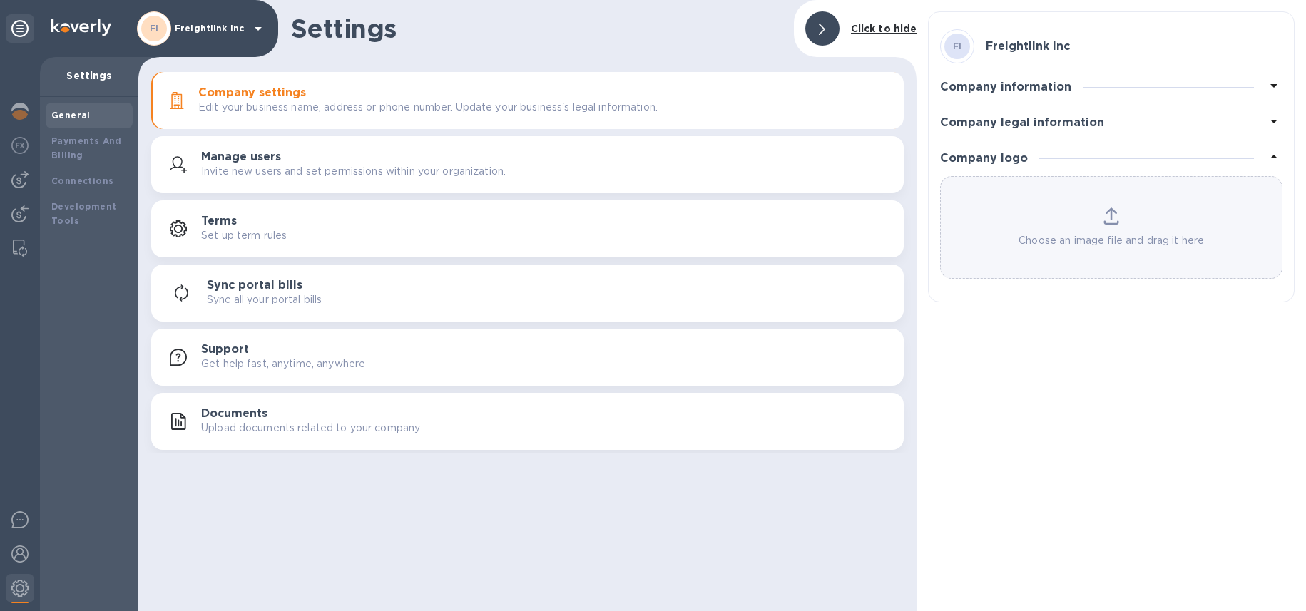
click at [1030, 215] on div "Choose an image file and drag it here" at bounding box center [1111, 227] width 341 height 41
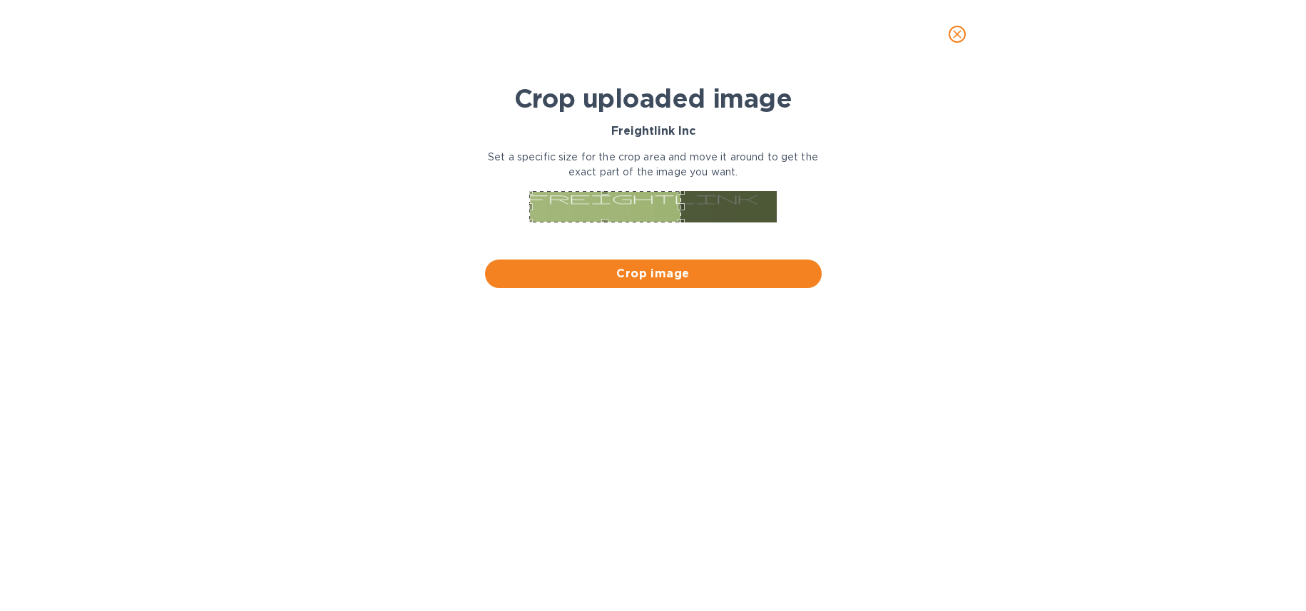
click at [502, 215] on div at bounding box center [653, 208] width 348 height 46
click at [673, 203] on div "Use the up and down arrow keys to move the east drag handle to change the crop …" at bounding box center [673, 203] width 0 height 0
click at [672, 273] on span "Crop image" at bounding box center [653, 273] width 314 height 17
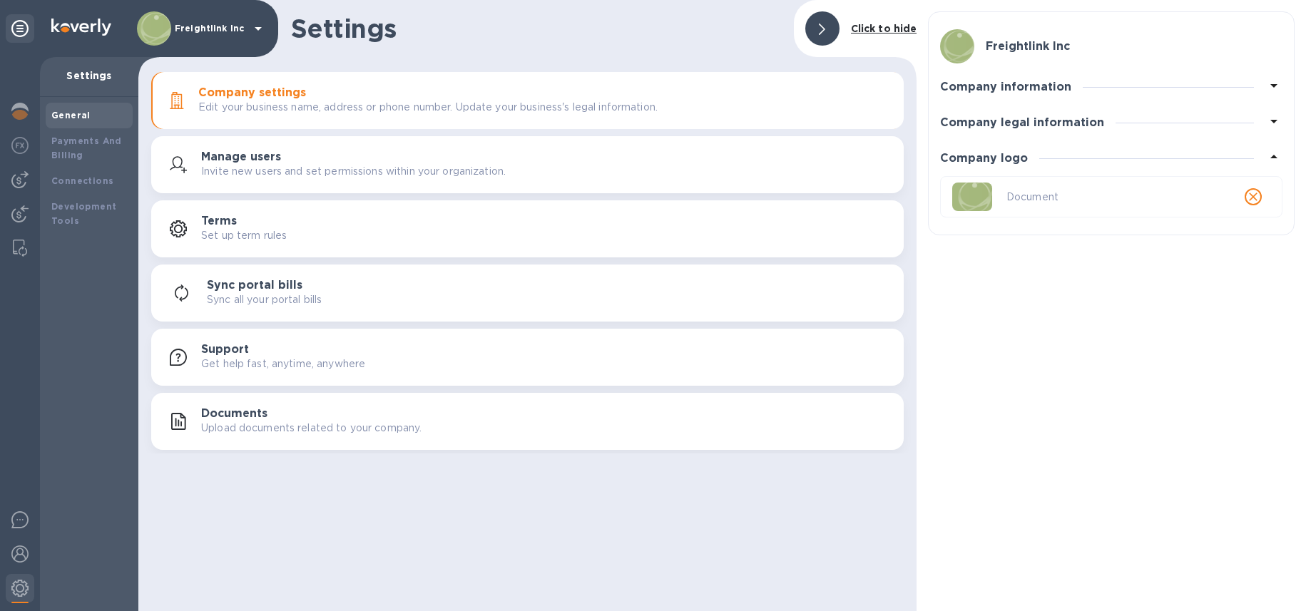
click at [1251, 198] on icon "close" at bounding box center [1253, 197] width 9 height 9
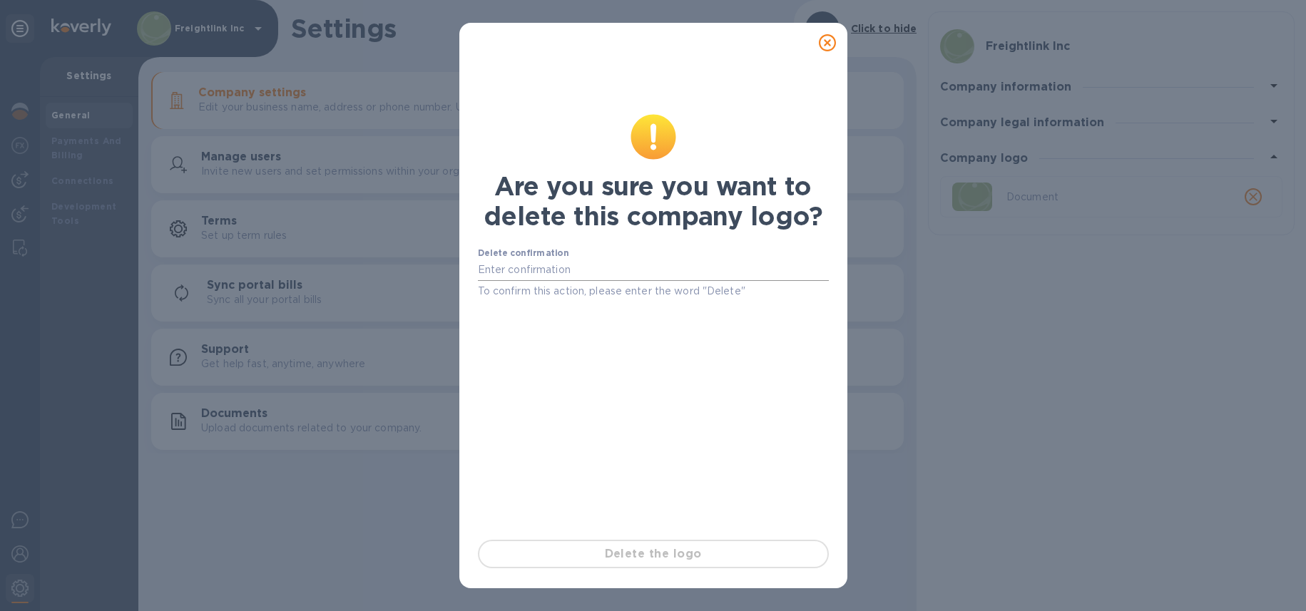
click at [499, 273] on input "text" at bounding box center [653, 270] width 351 height 21
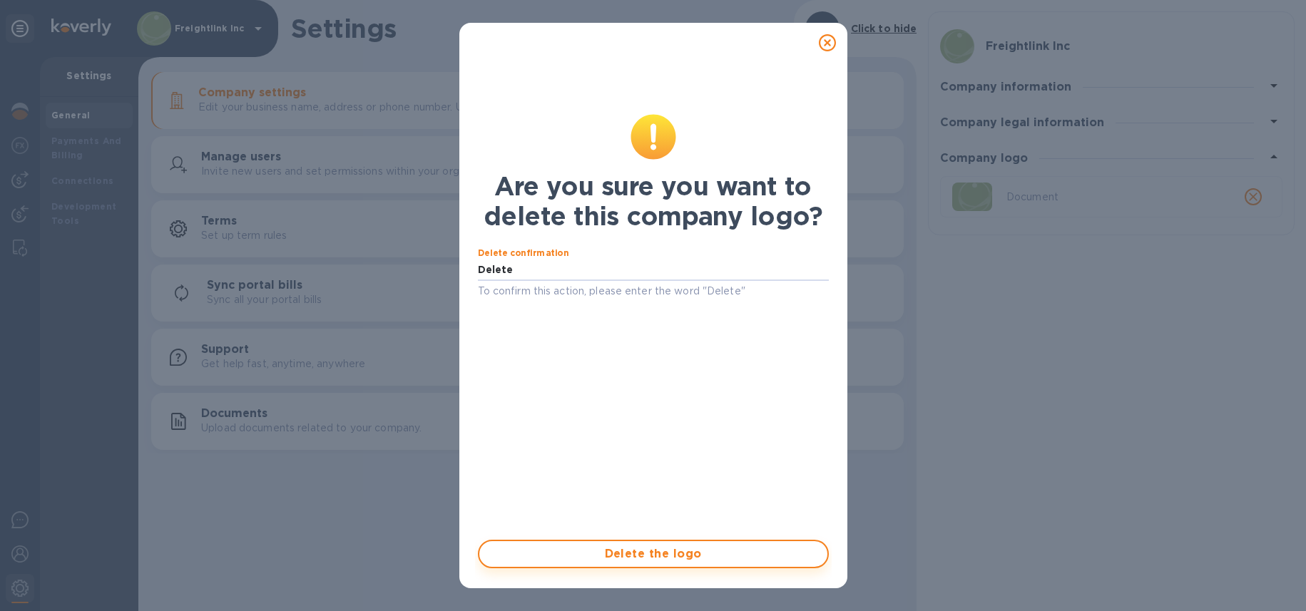
type input "Delete"
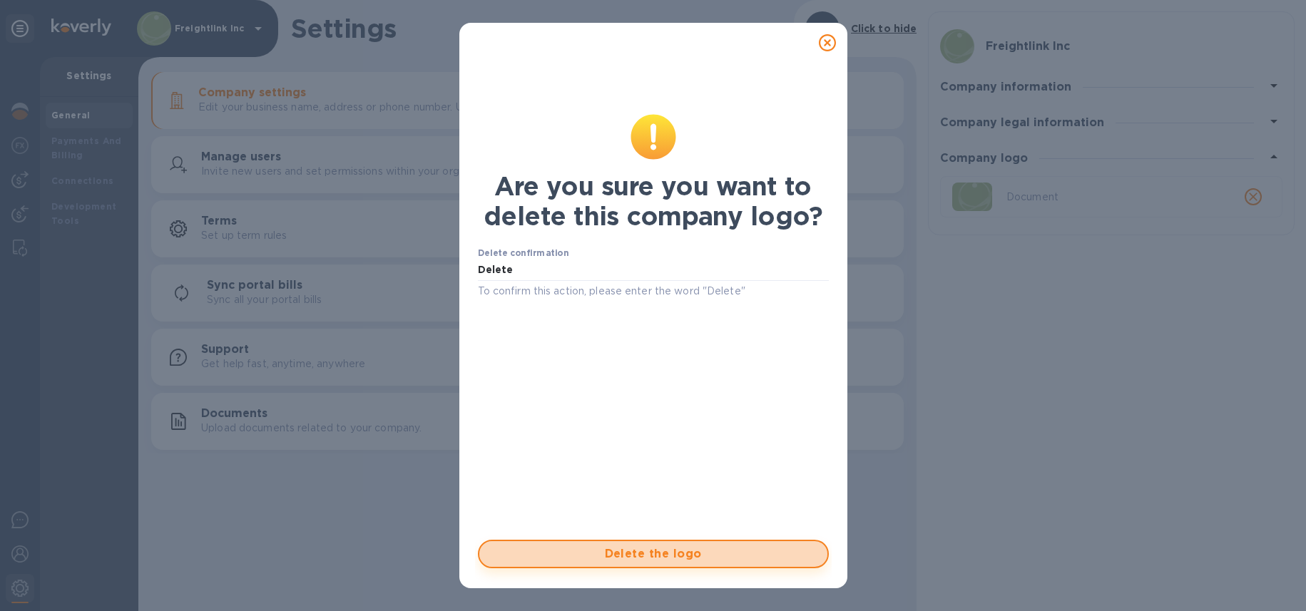
click at [560, 558] on span "Delete the logo" at bounding box center [653, 553] width 325 height 17
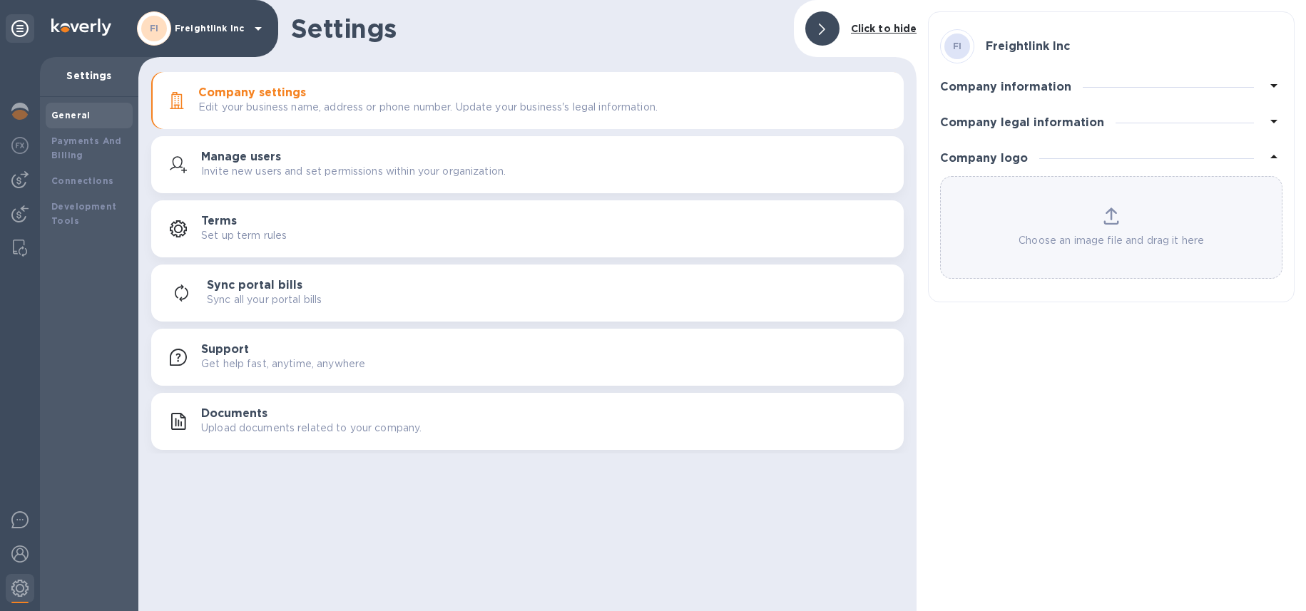
click at [1122, 222] on div "Choose an image file and drag it here" at bounding box center [1111, 227] width 341 height 41
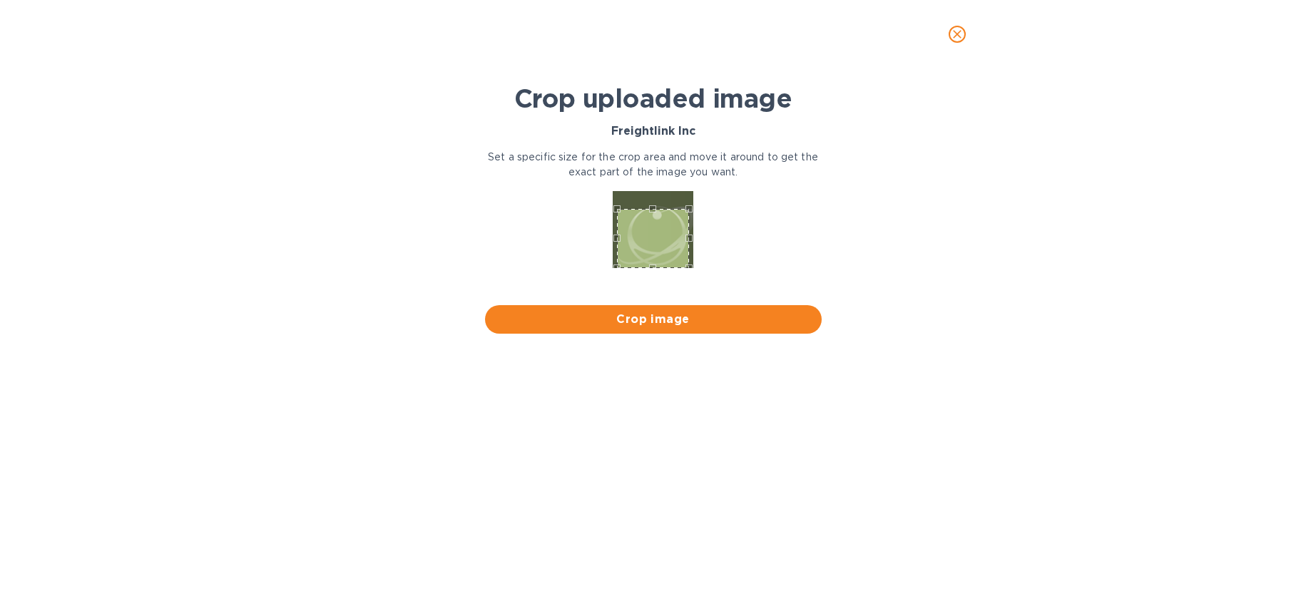
click at [655, 269] on div at bounding box center [653, 230] width 348 height 91
click at [649, 200] on div "Use the up and down arrow keys to move the north drag handle to change the crop…" at bounding box center [649, 200] width 0 height 0
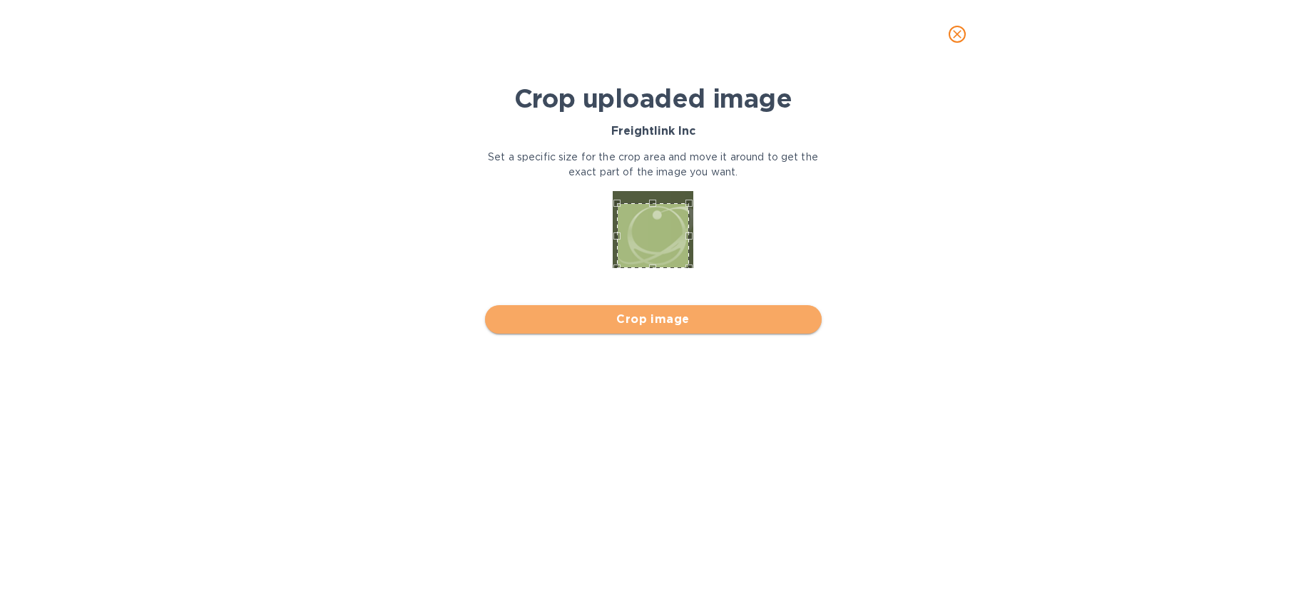
click at [676, 321] on span "Crop image" at bounding box center [653, 319] width 314 height 17
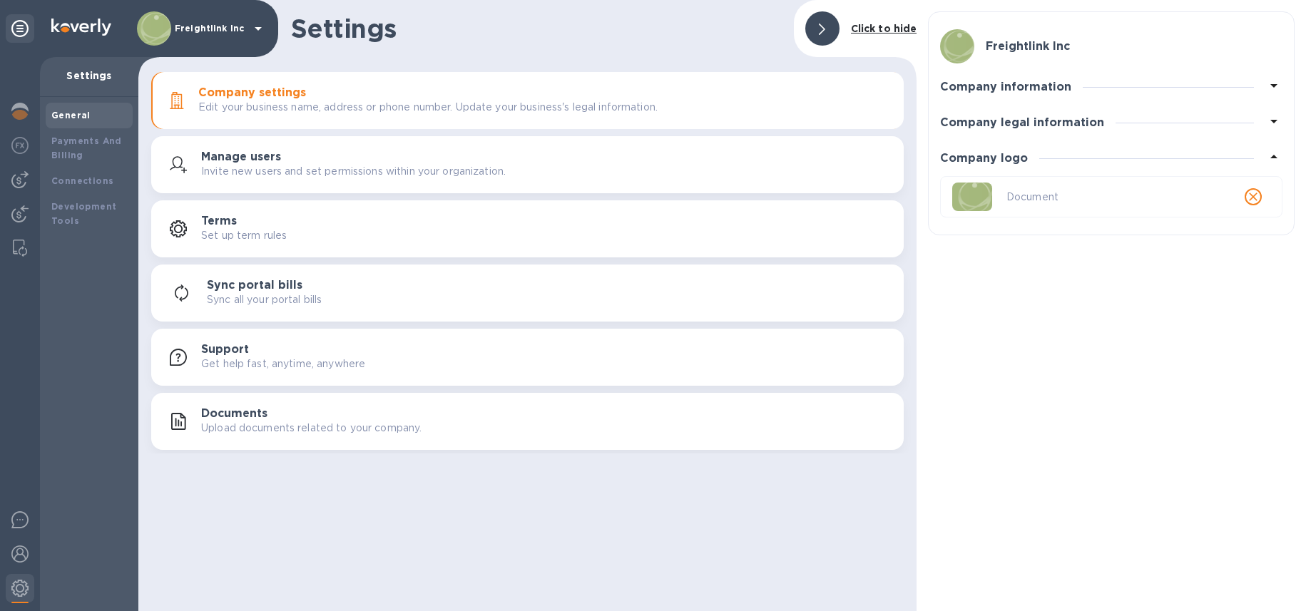
click at [248, 28] on div "Freightlink Inc" at bounding box center [202, 28] width 130 height 34
